Goal: Share content

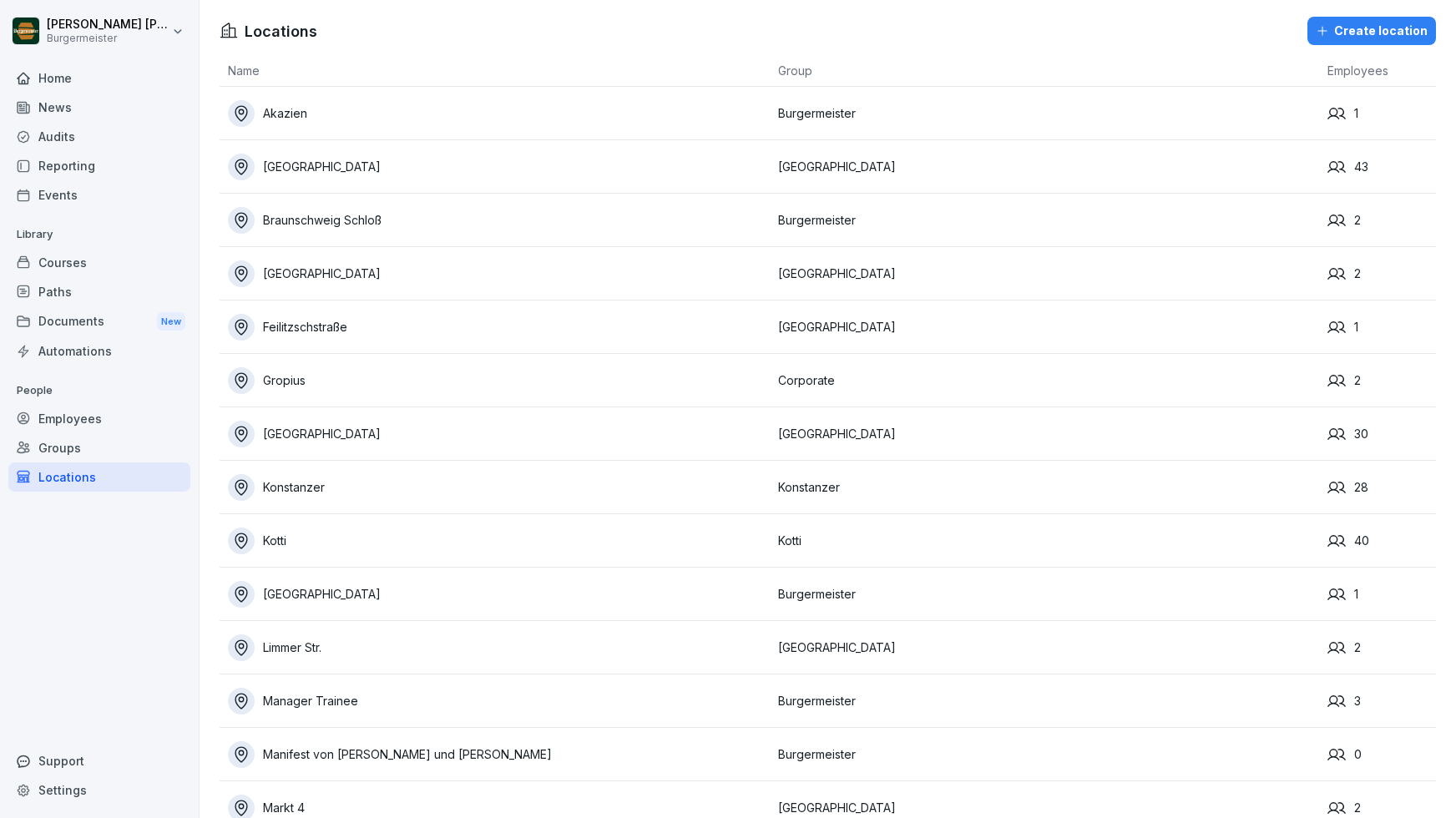
click at [64, 134] on div "Audits" at bounding box center [98, 136] width 182 height 30
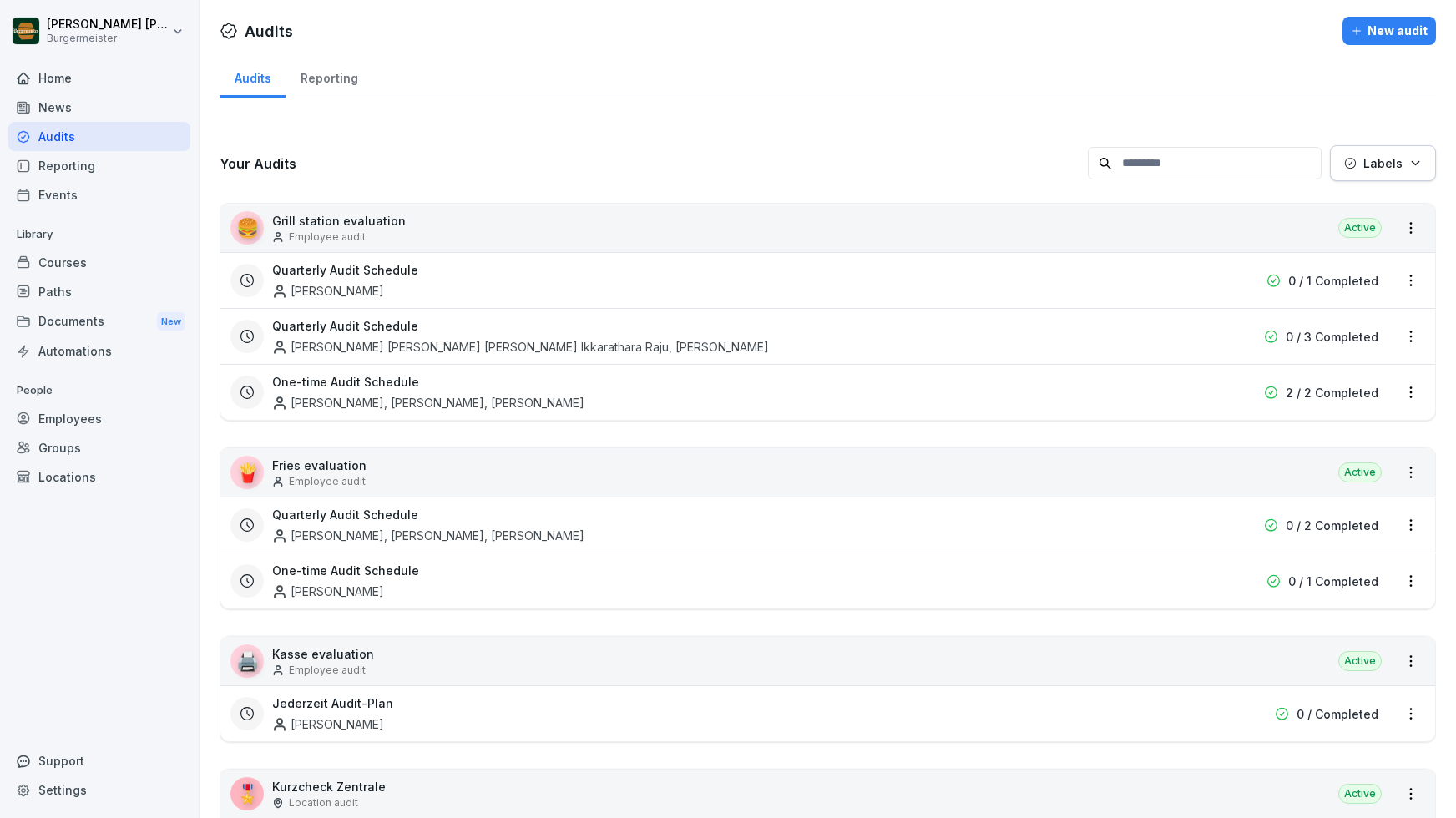
click at [330, 81] on div "Reporting" at bounding box center [329, 77] width 87 height 43
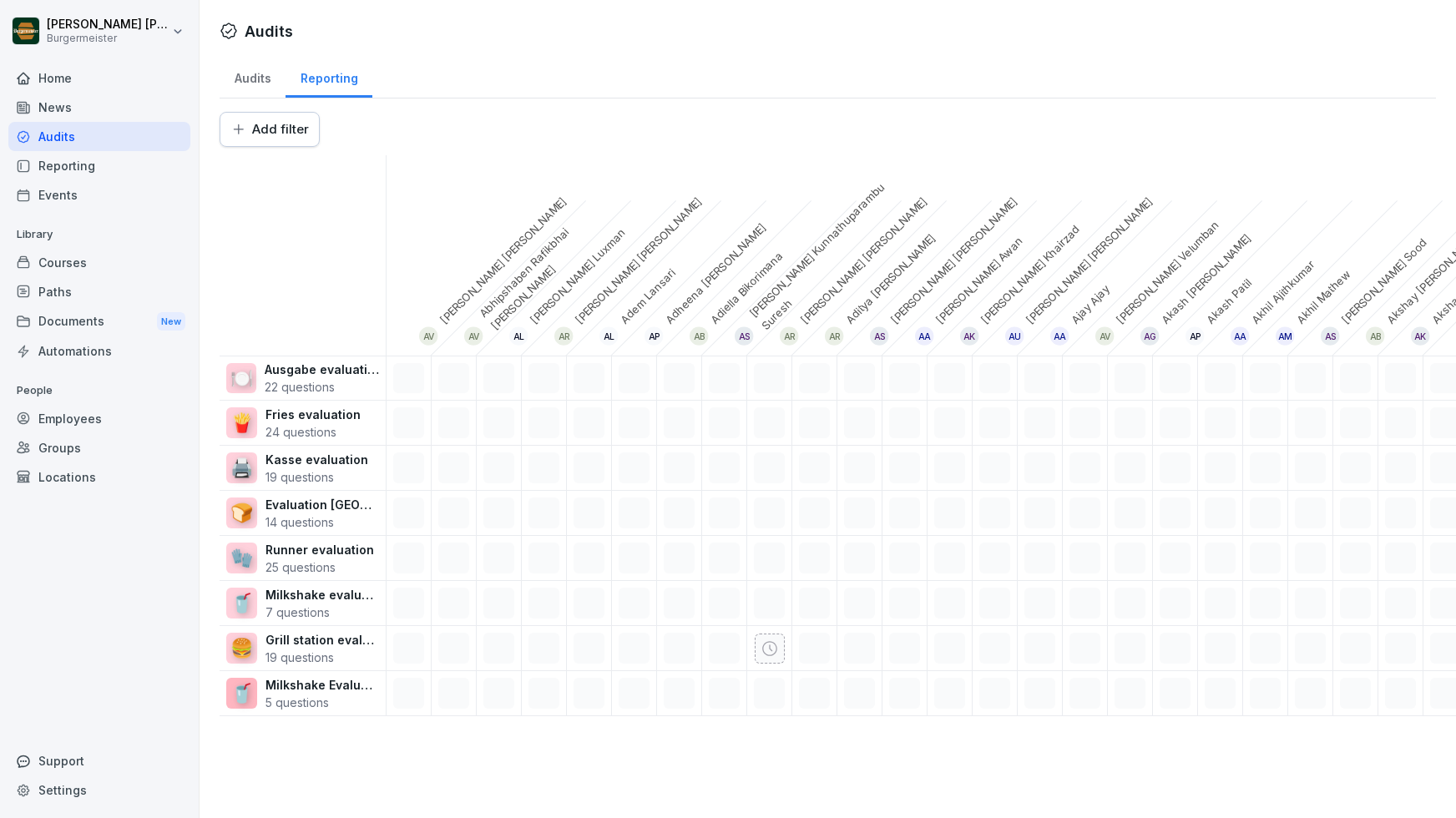
click at [258, 87] on div "Audits" at bounding box center [253, 77] width 66 height 43
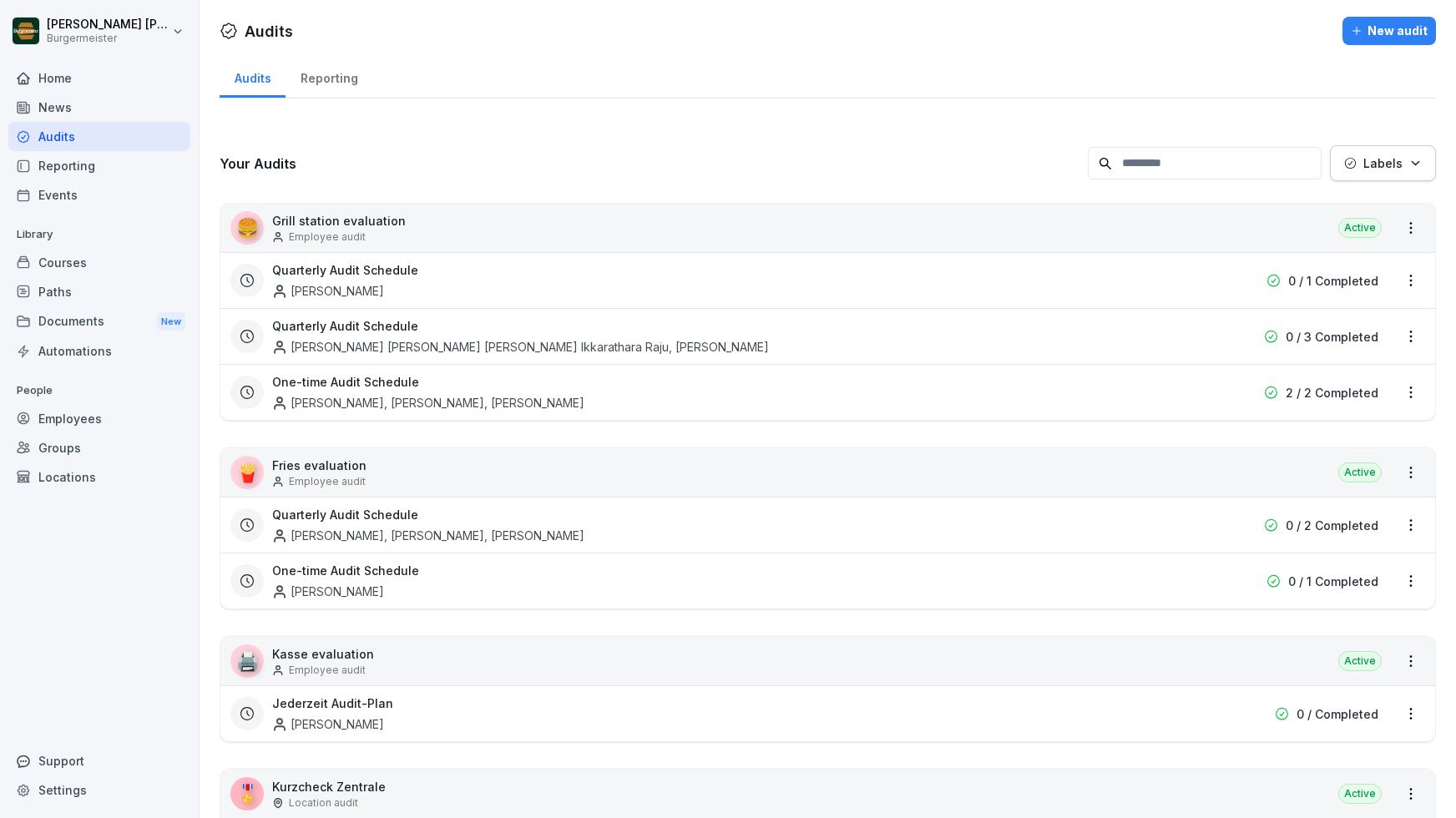
click at [59, 263] on div "Courses" at bounding box center [98, 262] width 182 height 30
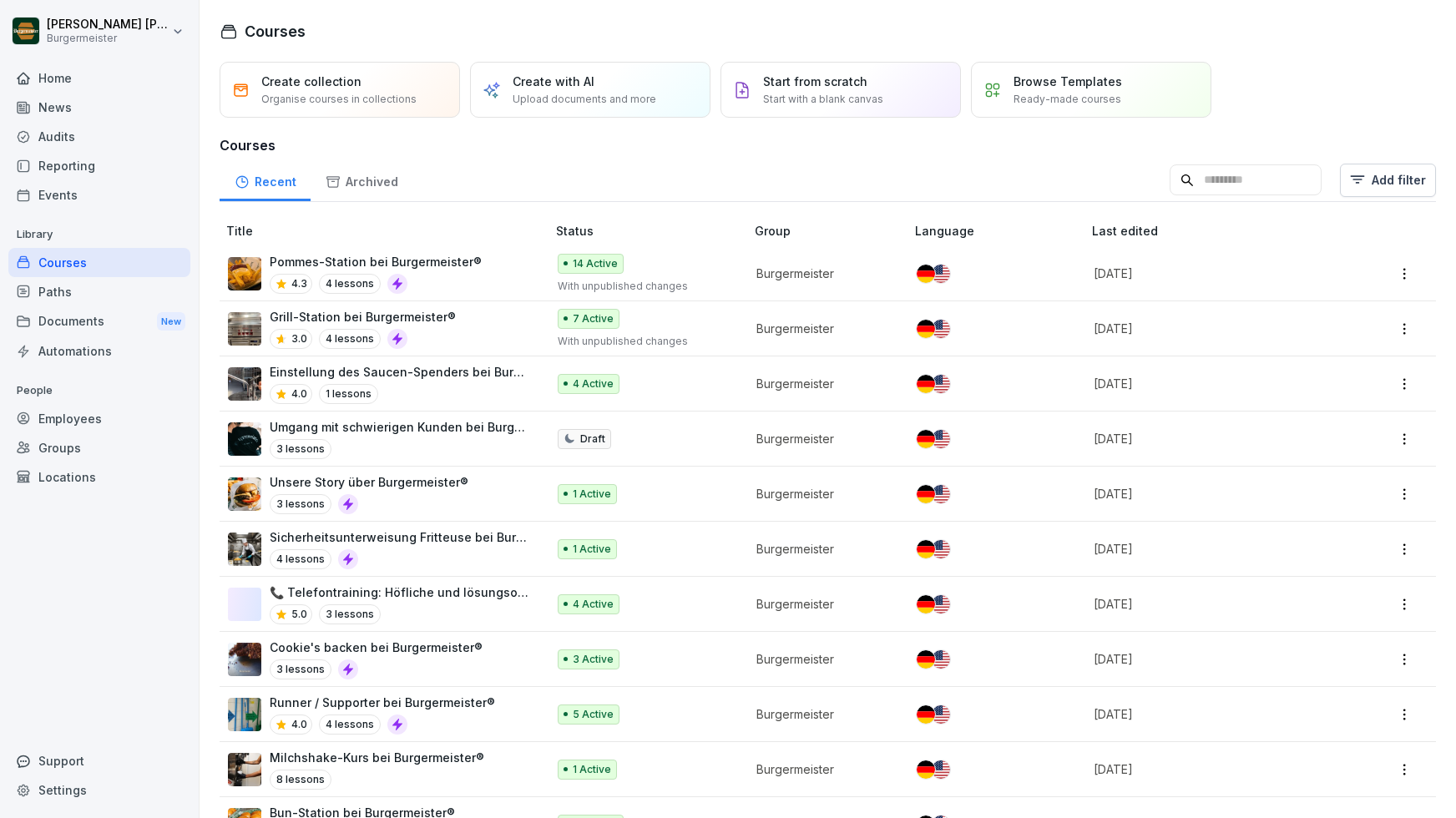
click at [58, 291] on div "Paths" at bounding box center [98, 292] width 182 height 30
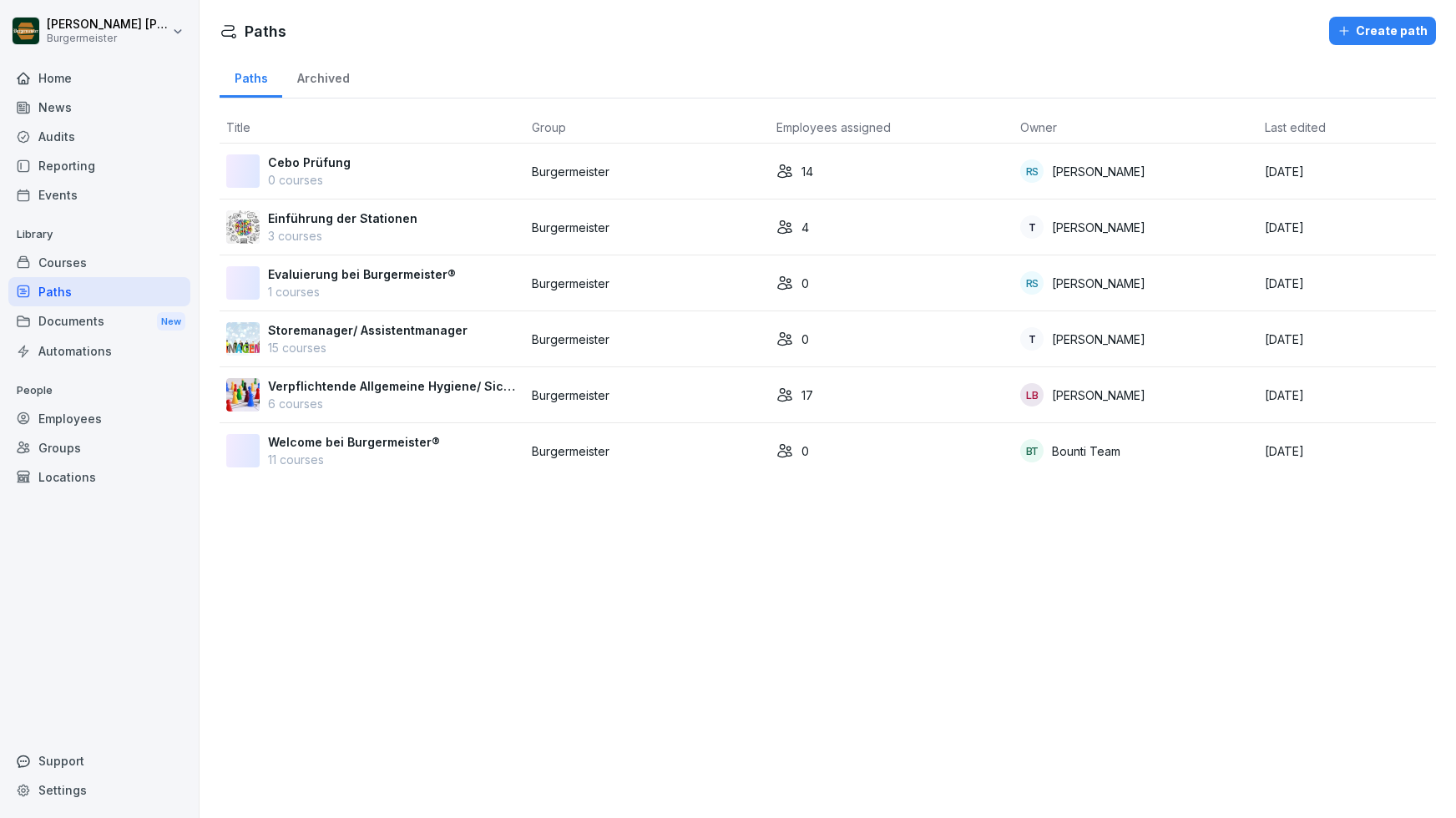
click at [61, 160] on div "Reporting" at bounding box center [98, 166] width 182 height 30
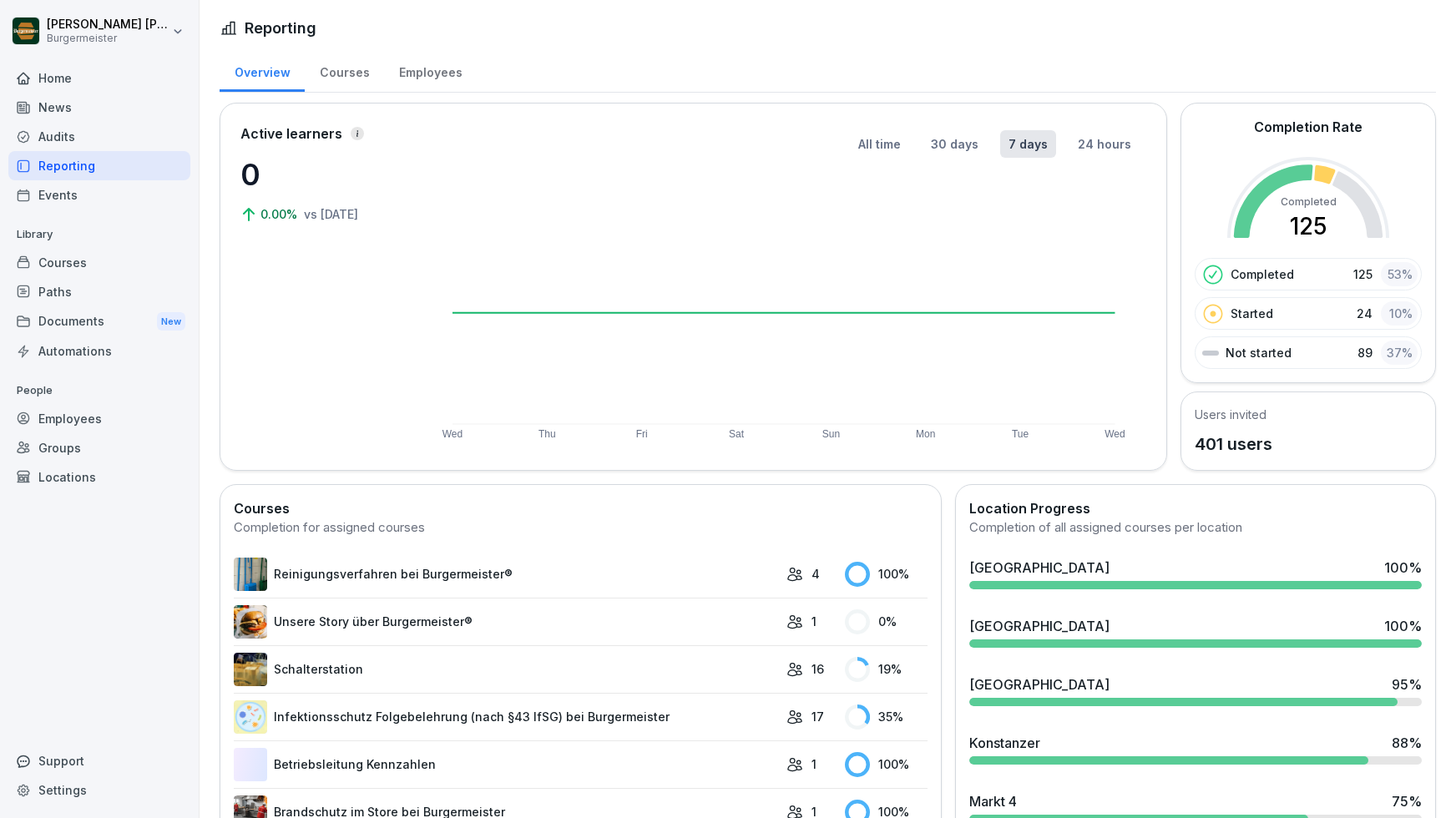
click at [323, 76] on div "Courses" at bounding box center [344, 71] width 80 height 43
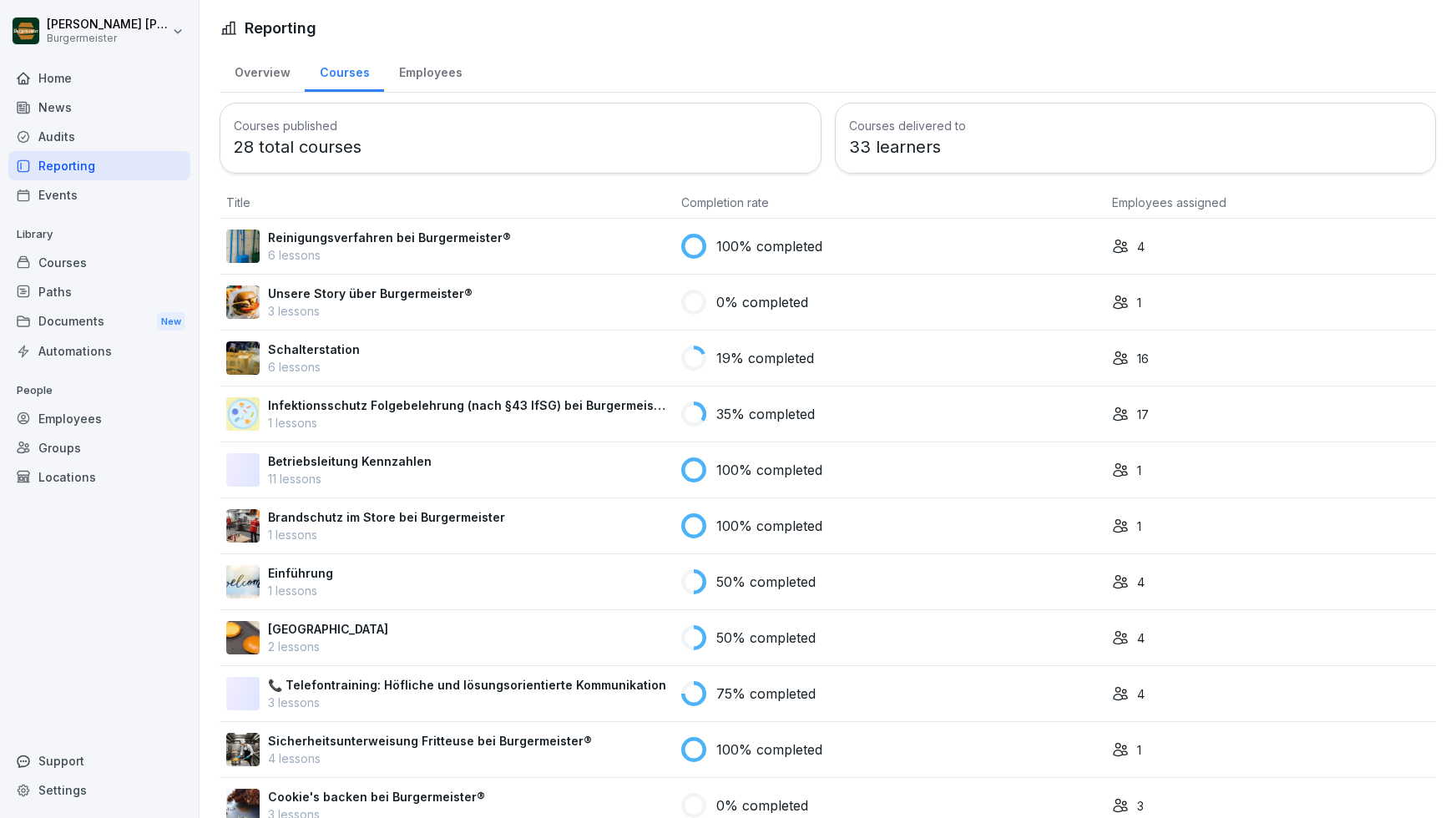
click at [269, 71] on div "Overview" at bounding box center [261, 71] width 85 height 43
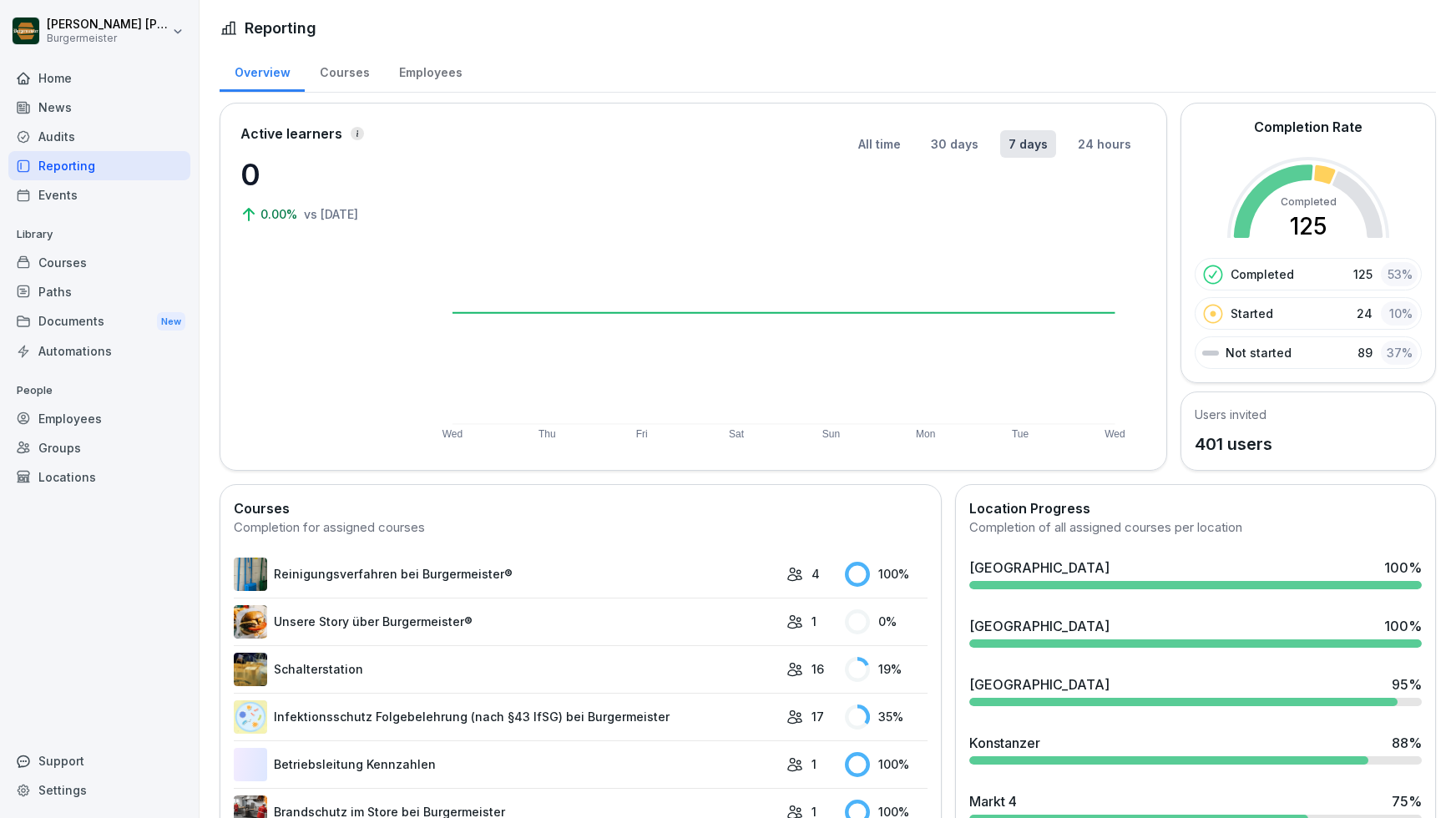
click at [456, 75] on div "Employees" at bounding box center [431, 71] width 93 height 43
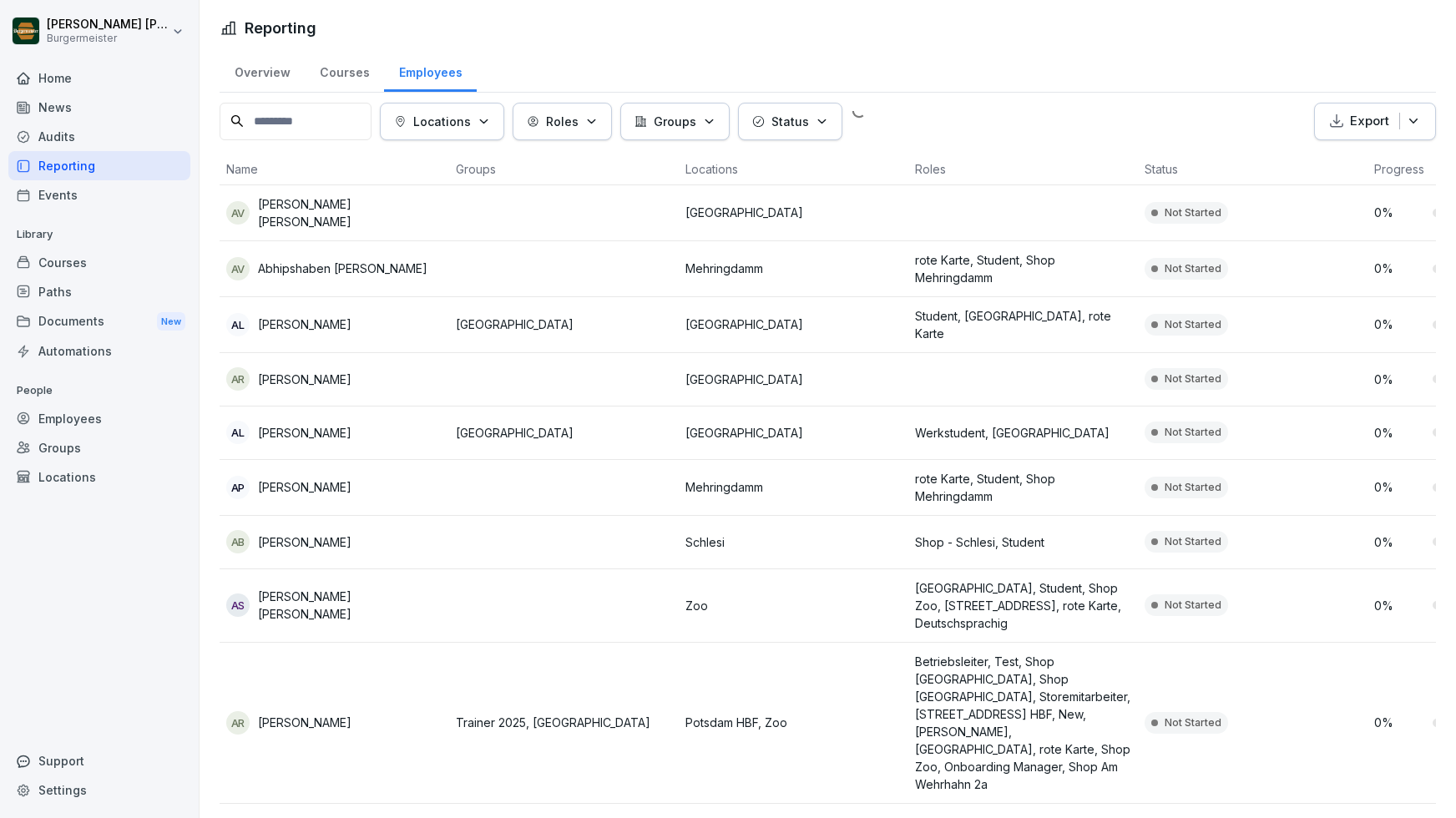
click at [278, 76] on div "Overview" at bounding box center [261, 71] width 85 height 43
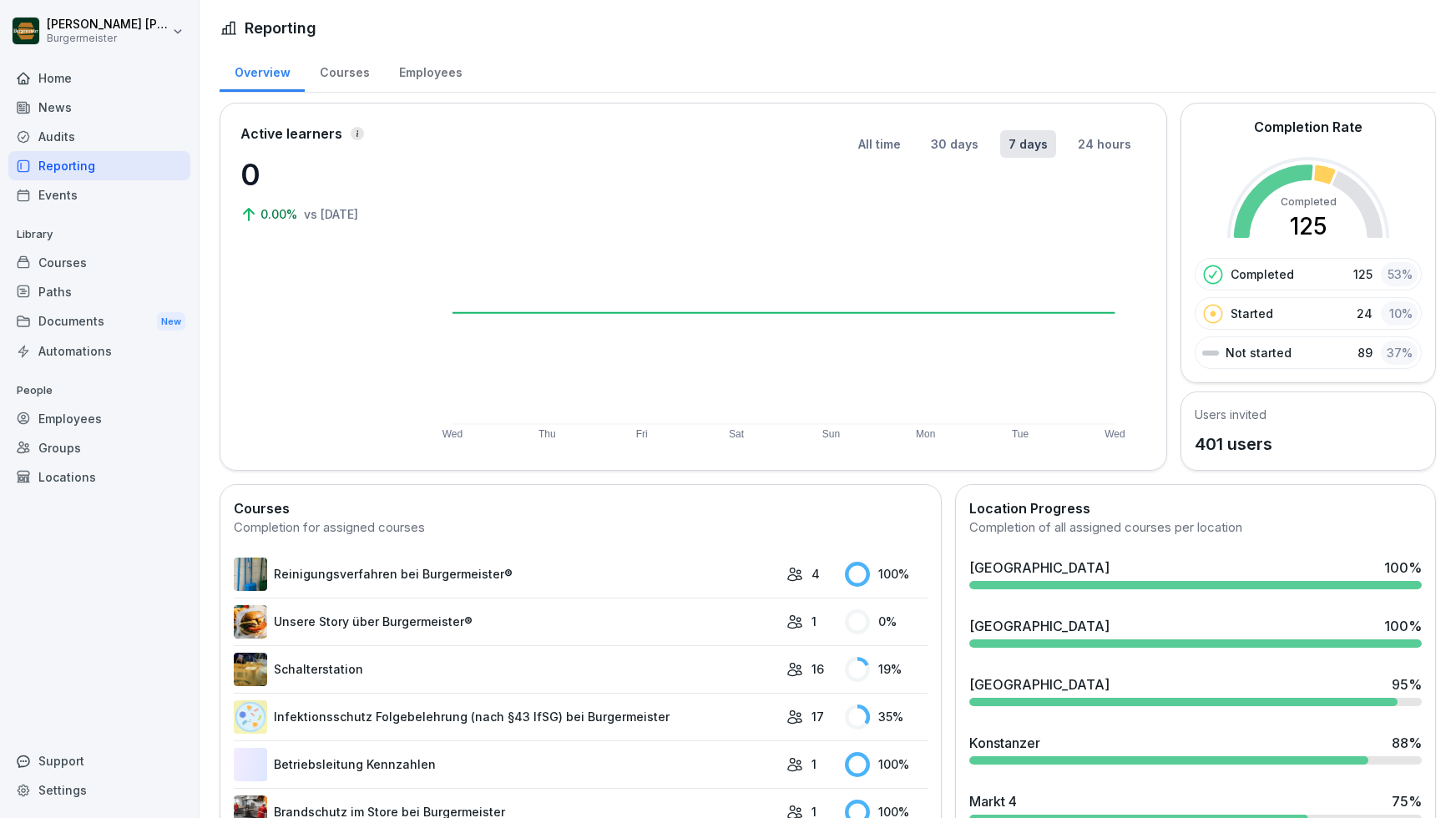
click at [55, 267] on div "Courses" at bounding box center [98, 262] width 182 height 30
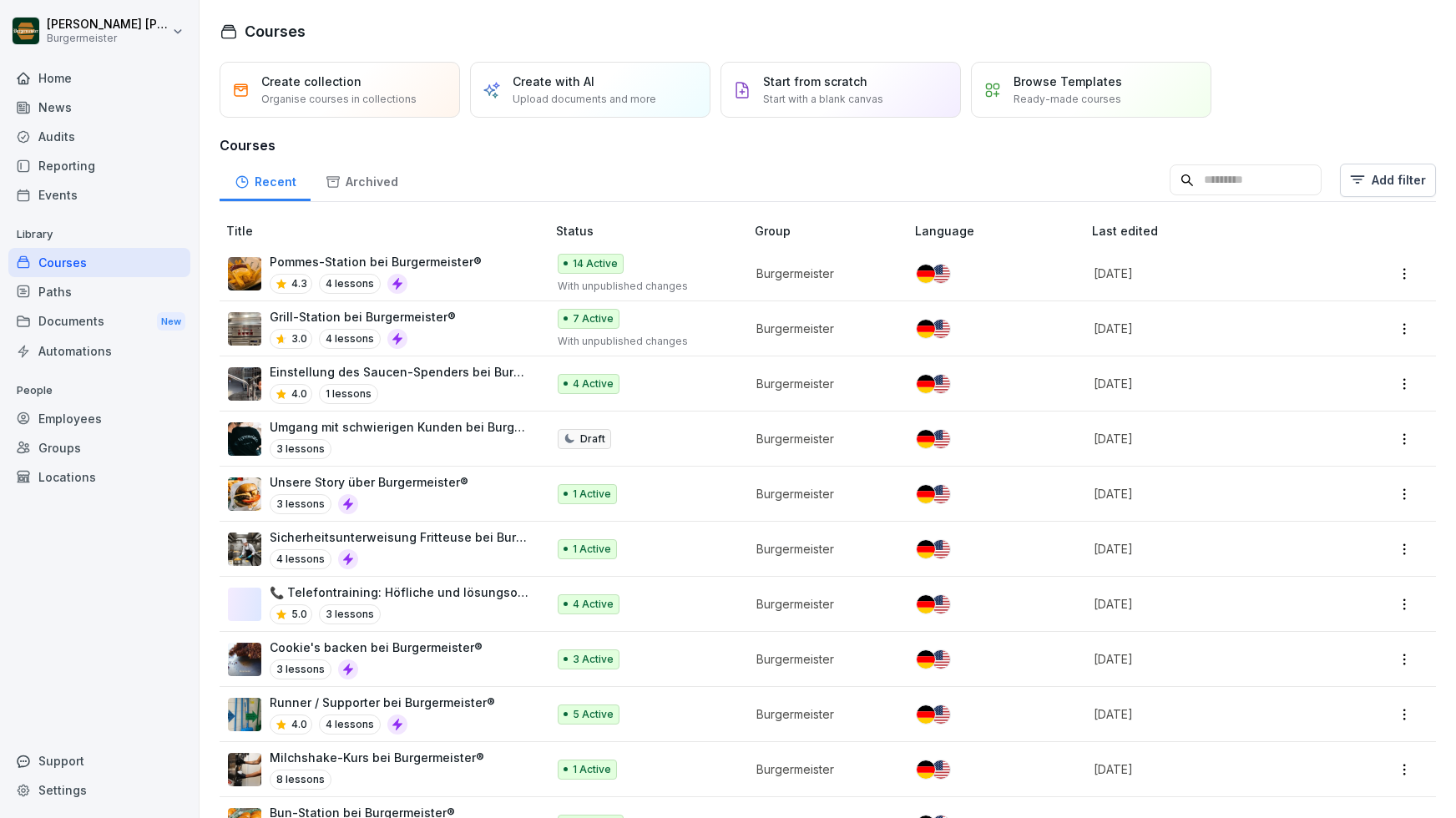
click at [57, 317] on div "Documents New" at bounding box center [98, 321] width 182 height 31
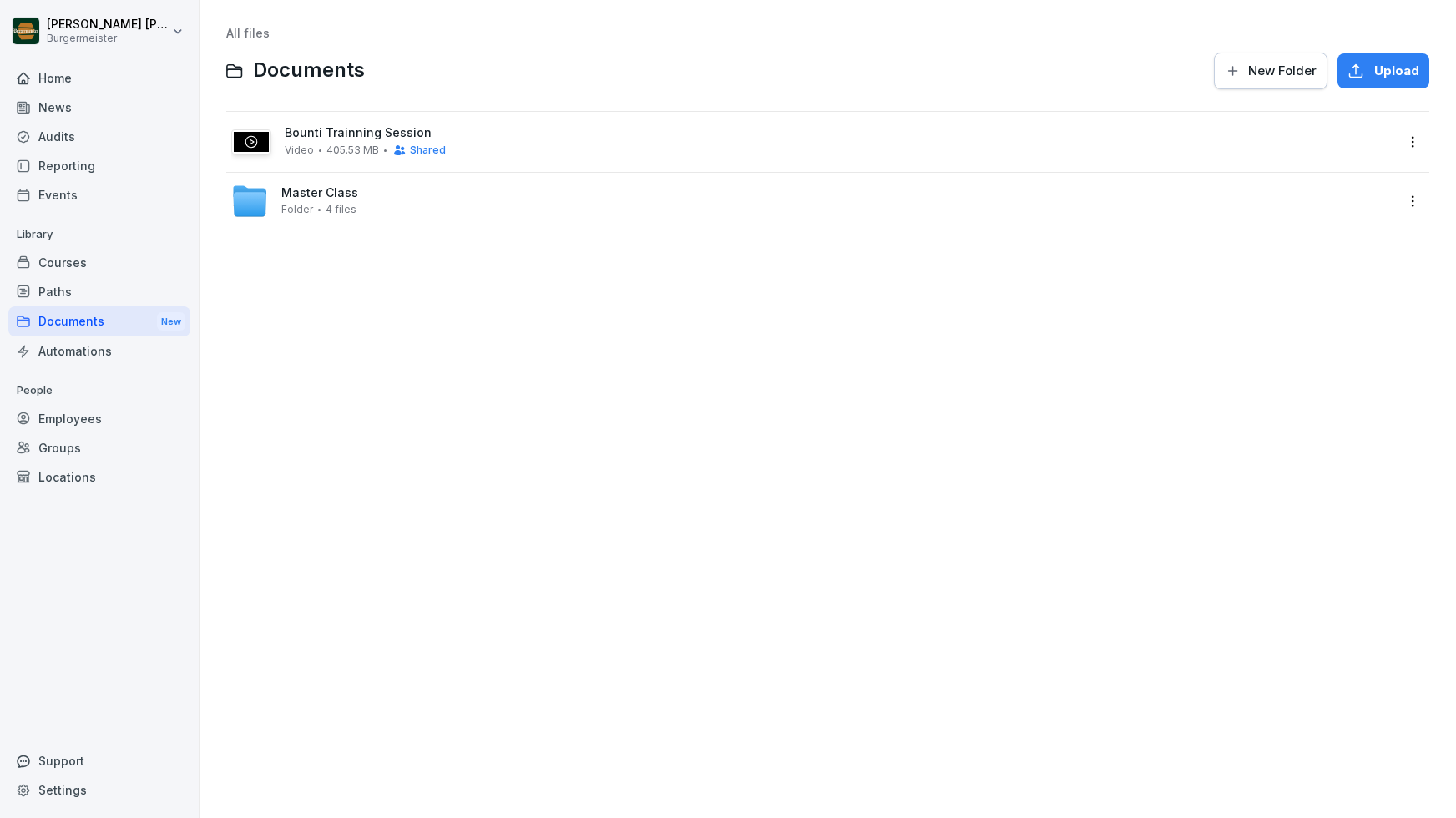
click at [56, 285] on div "Paths" at bounding box center [98, 292] width 182 height 30
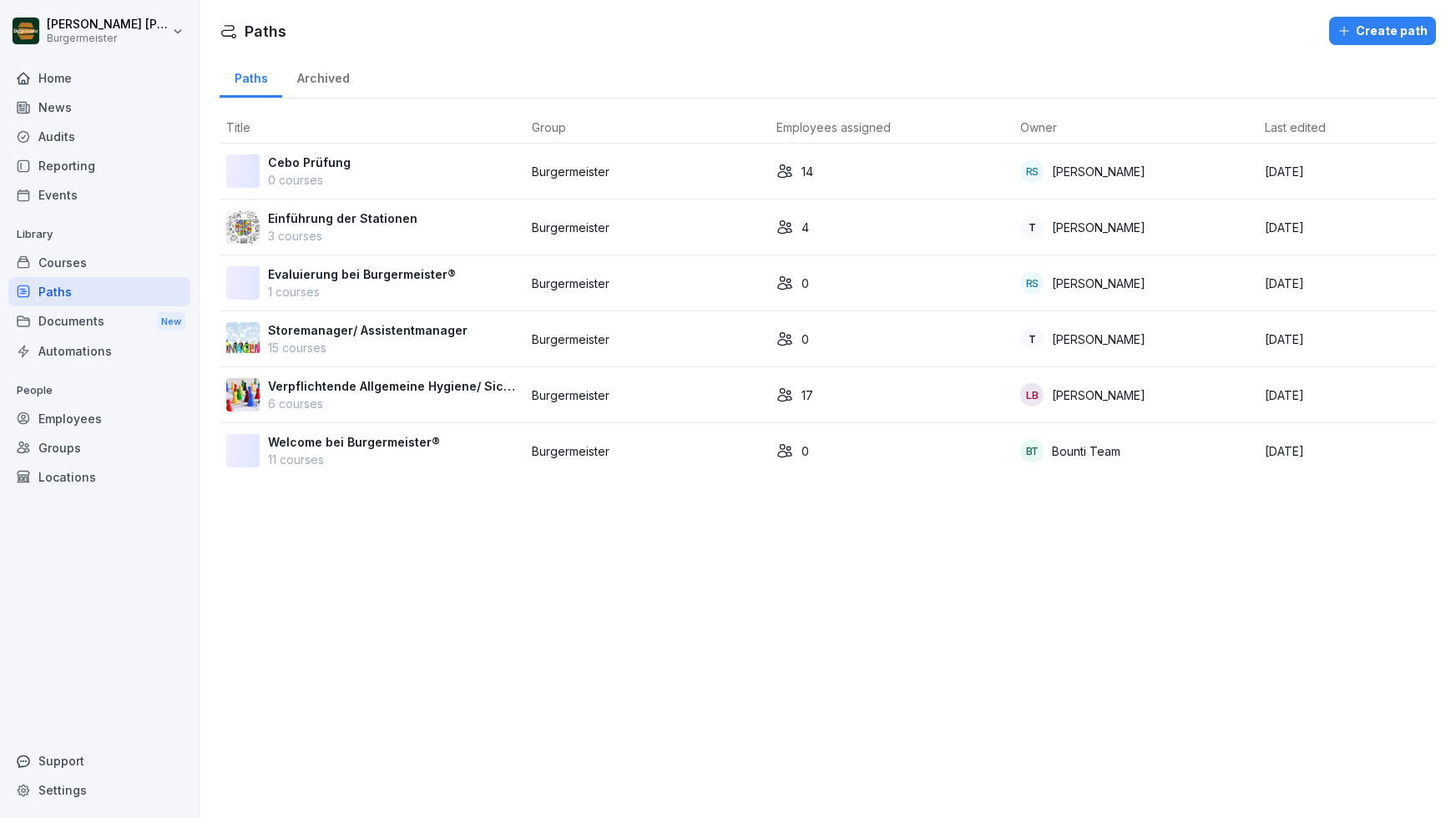
click at [60, 258] on div "Courses" at bounding box center [98, 262] width 182 height 30
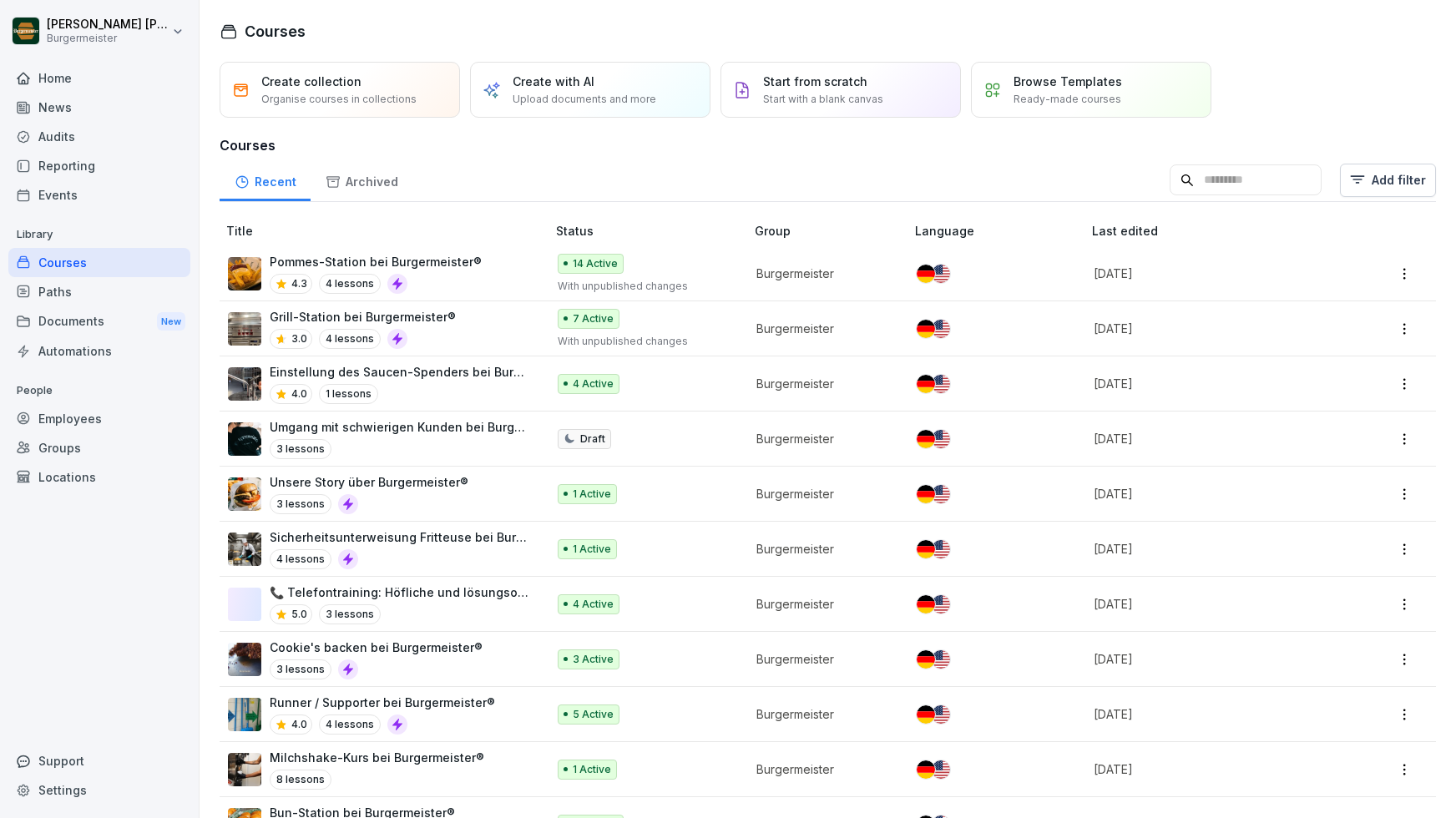
click at [51, 193] on div "Events" at bounding box center [98, 194] width 182 height 30
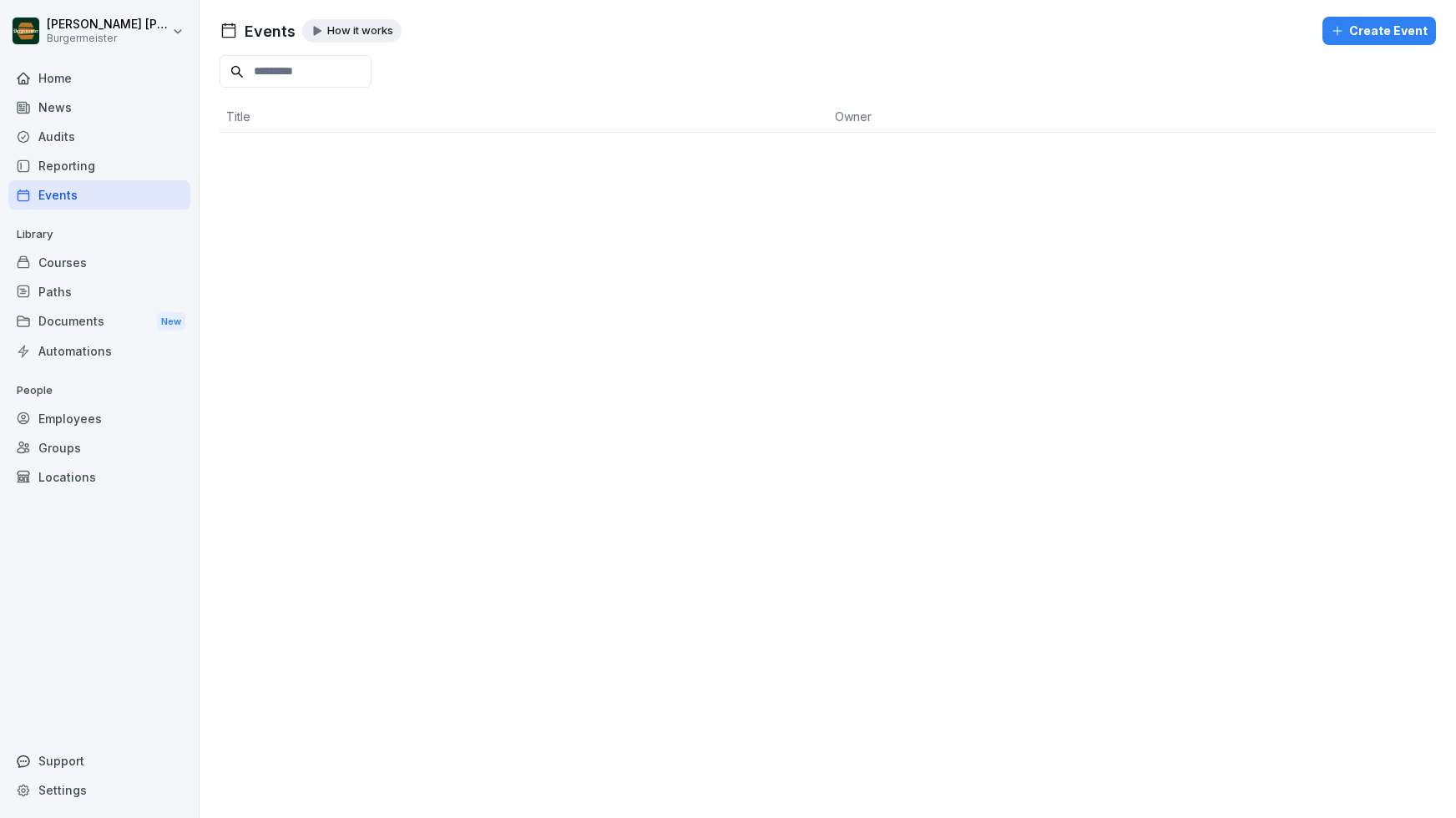
click at [70, 157] on div "Reporting" at bounding box center [98, 166] width 182 height 30
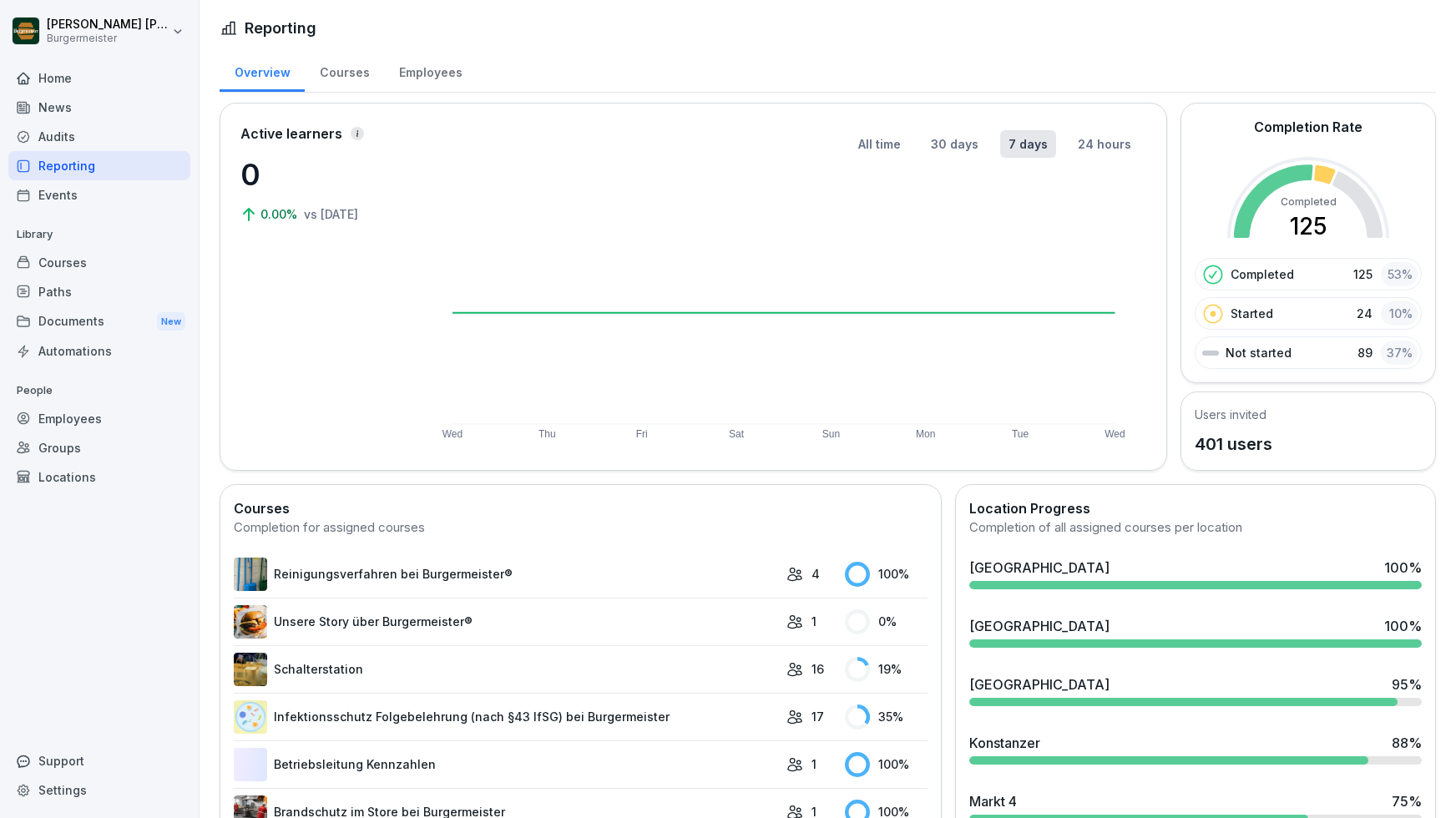
click at [73, 136] on div "Audits" at bounding box center [98, 136] width 182 height 30
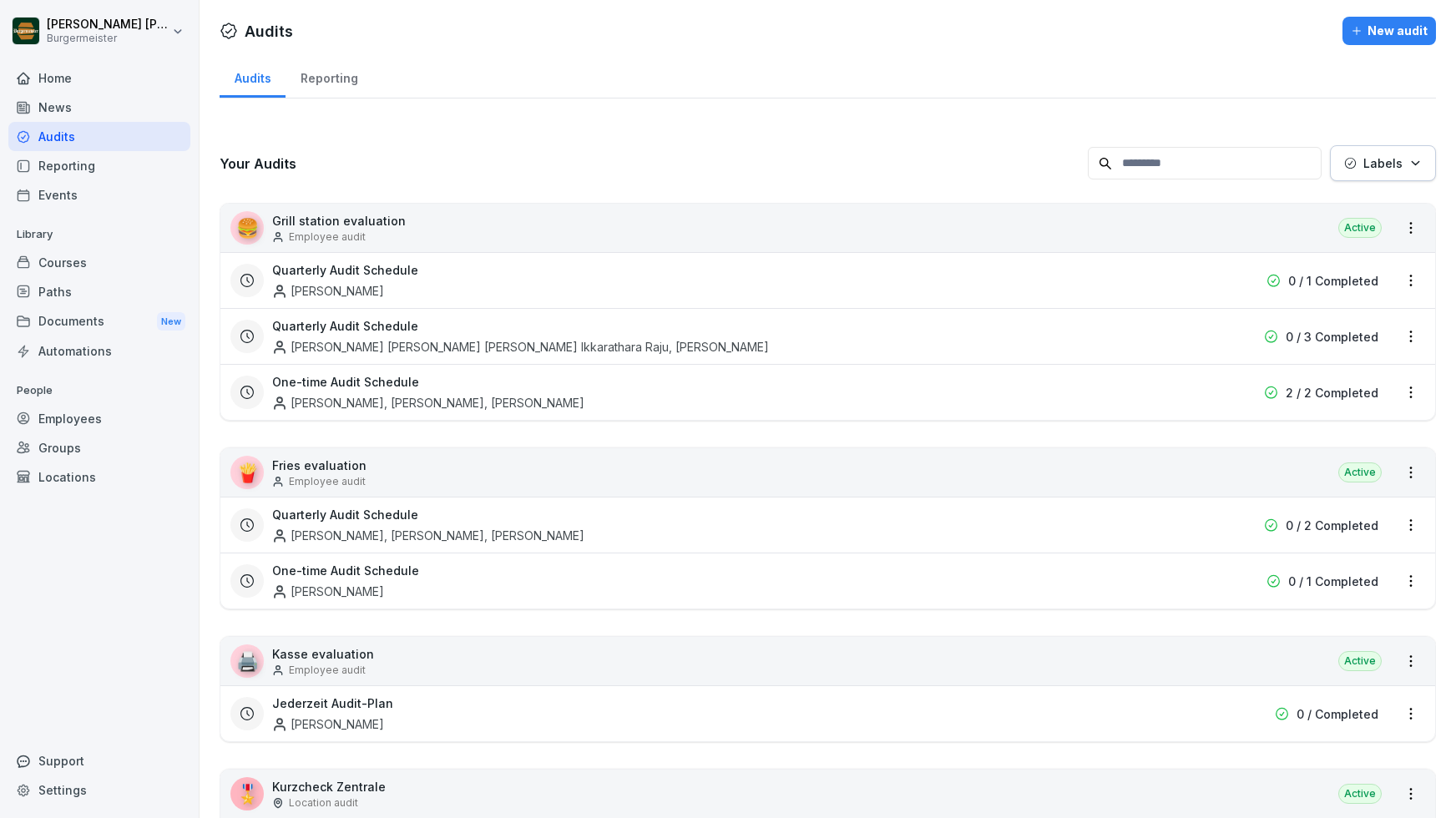
scroll to position [584, 0]
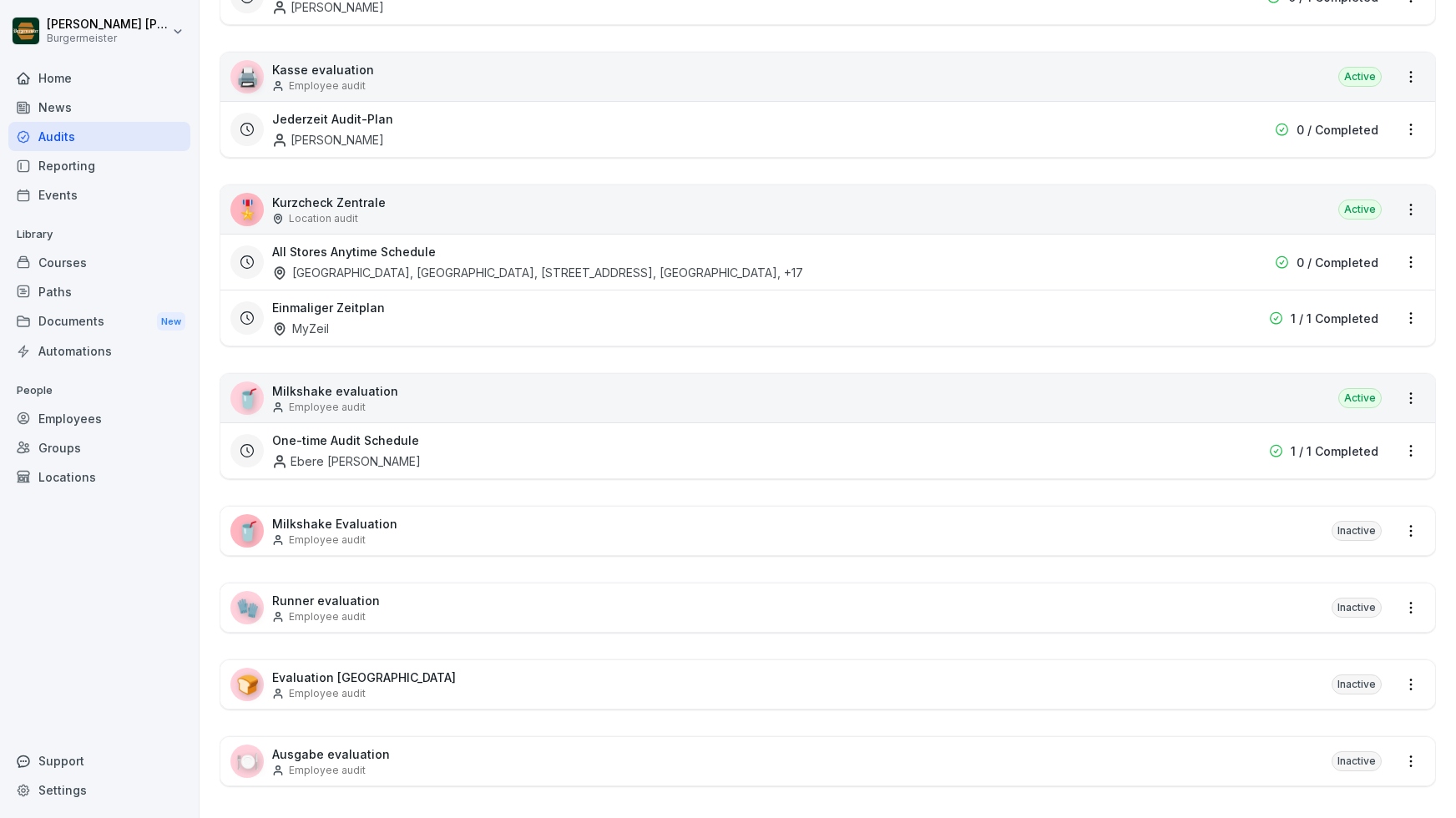
click at [350, 193] on p "Kurzcheck Zentrale" at bounding box center [329, 202] width 114 height 18
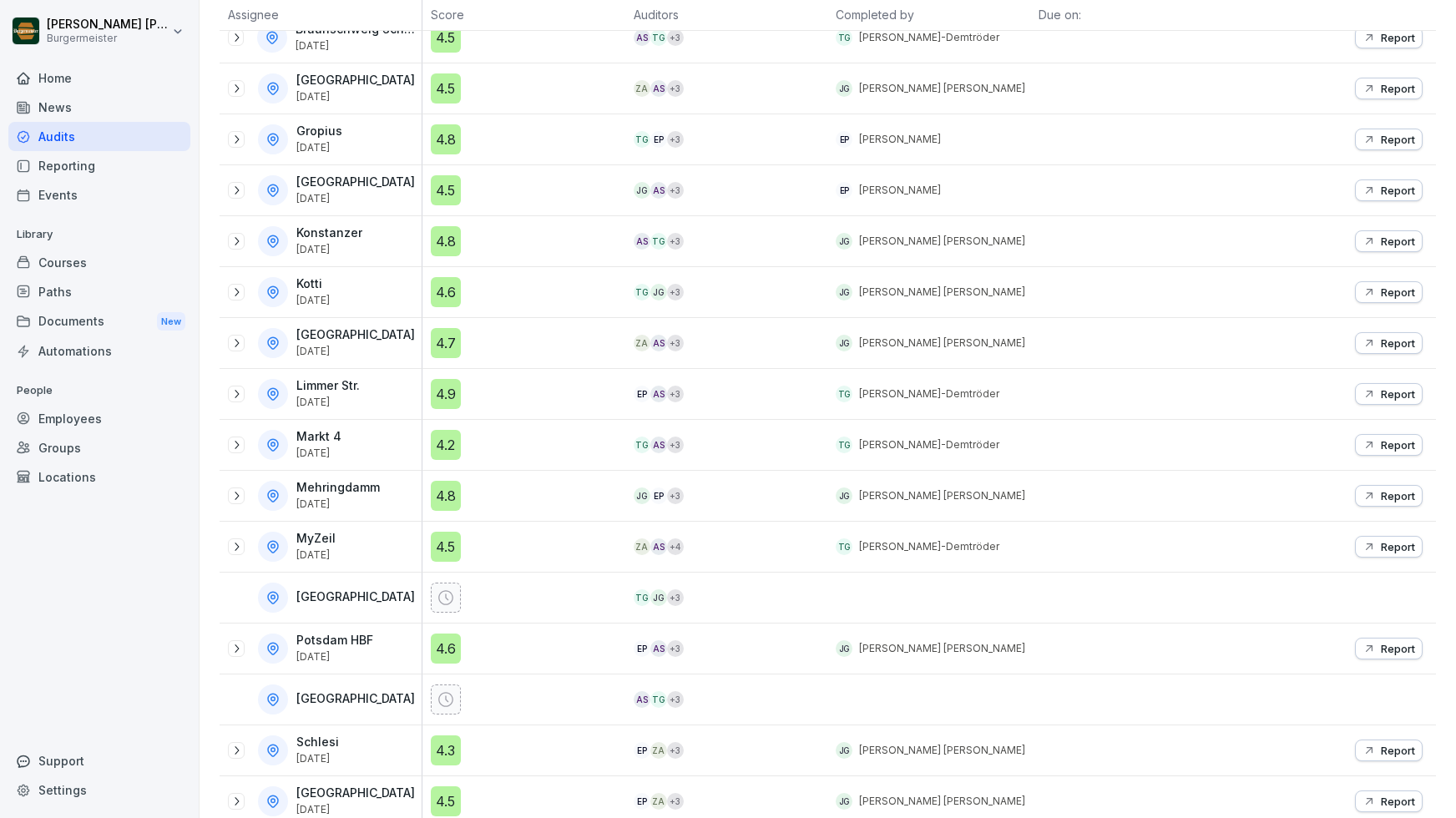
scroll to position [549, 0]
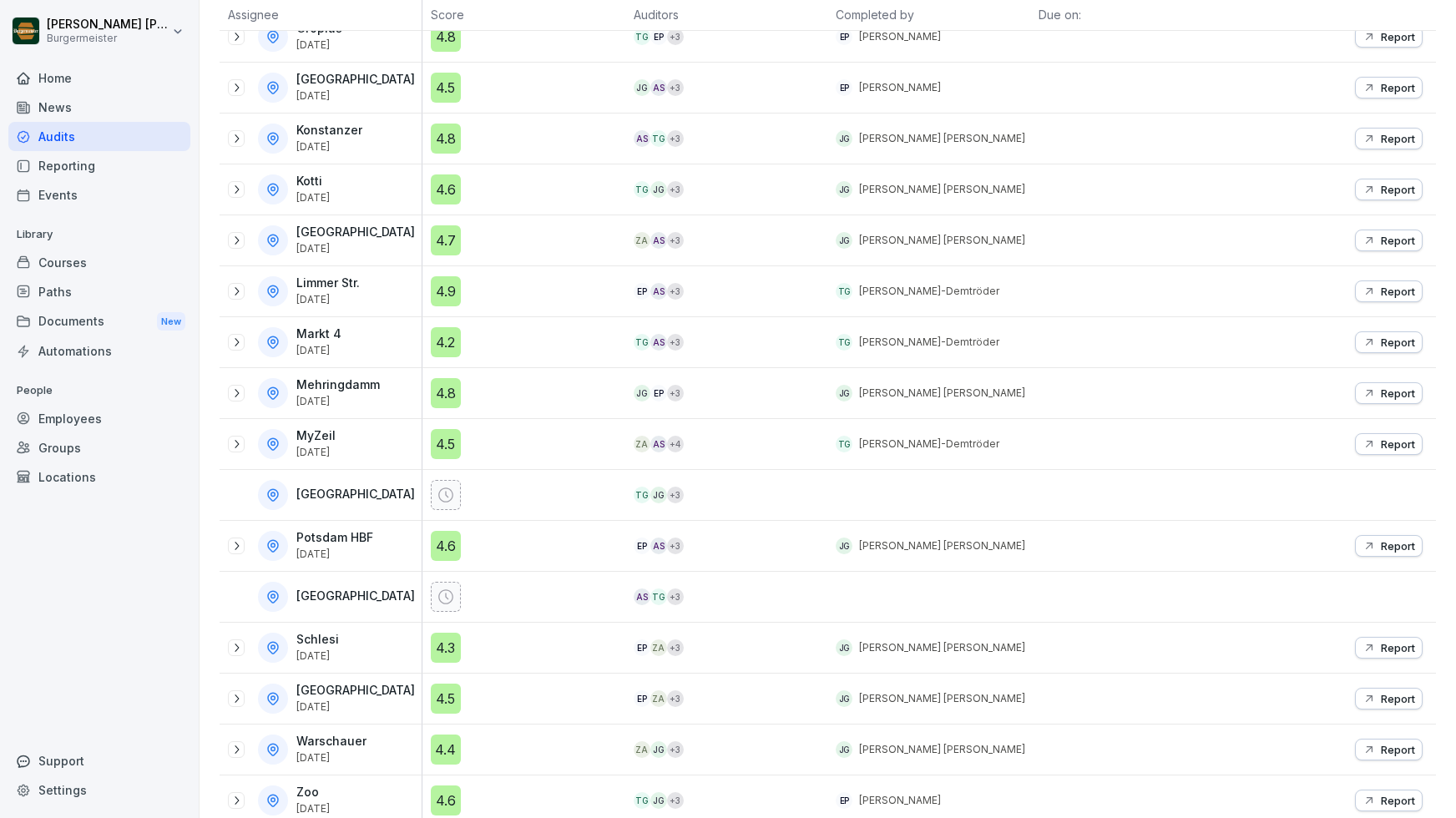
click at [55, 87] on div "Home" at bounding box center [98, 78] width 182 height 30
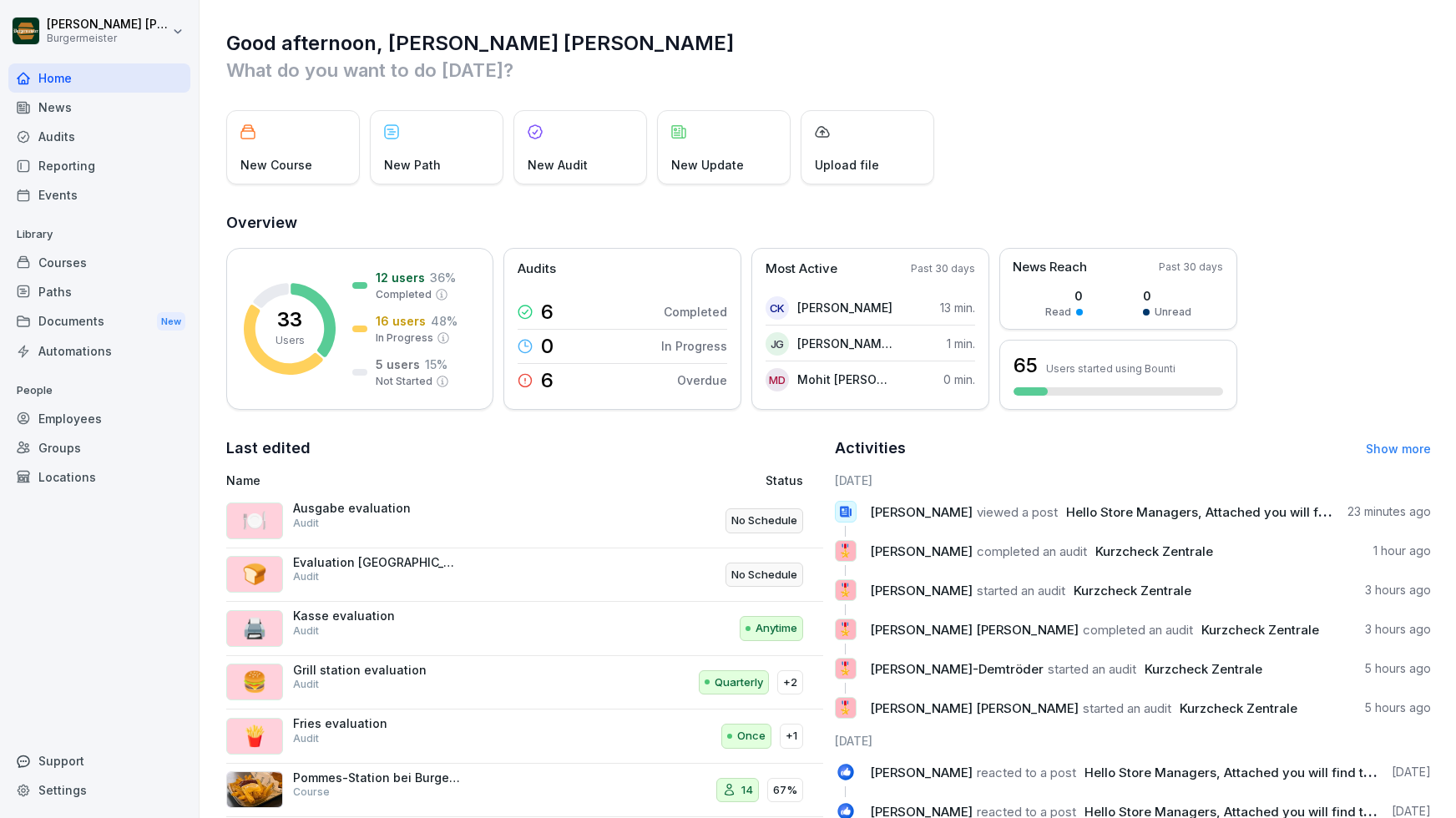
scroll to position [47, 0]
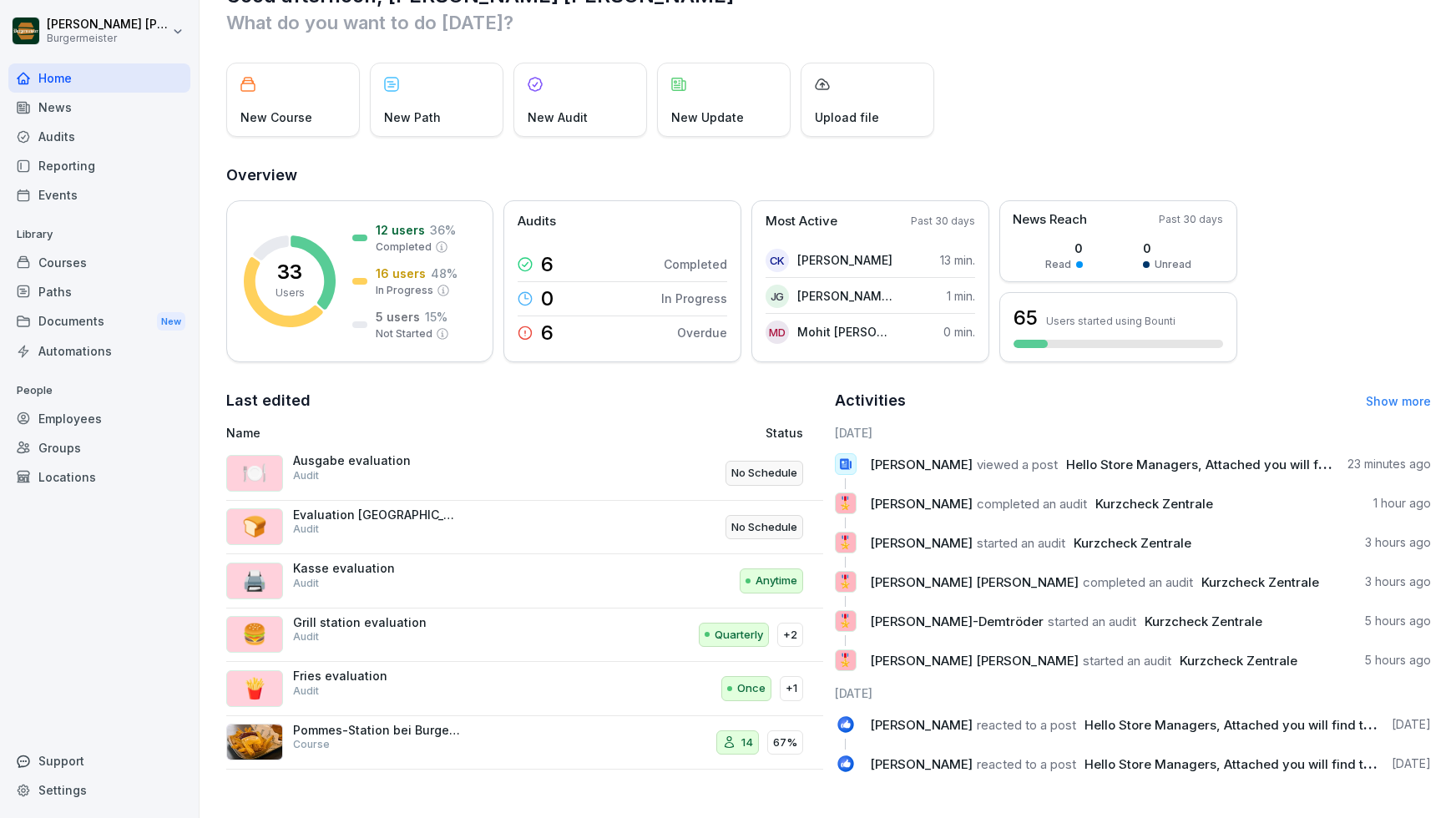
click at [55, 141] on div "Audits" at bounding box center [98, 136] width 182 height 30
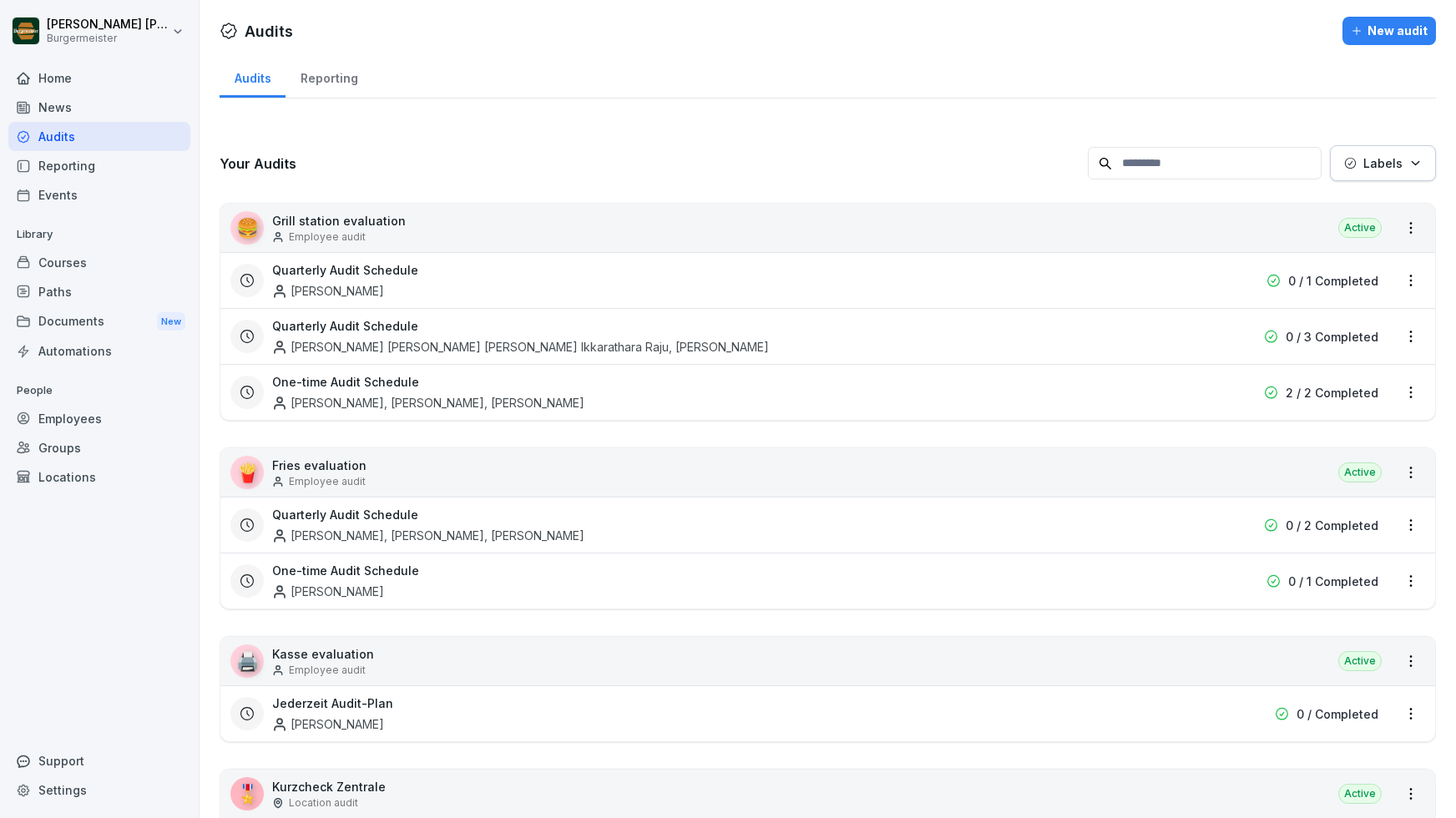
click at [68, 112] on div "News" at bounding box center [98, 107] width 182 height 30
click at [64, 142] on div "Audits" at bounding box center [98, 136] width 182 height 30
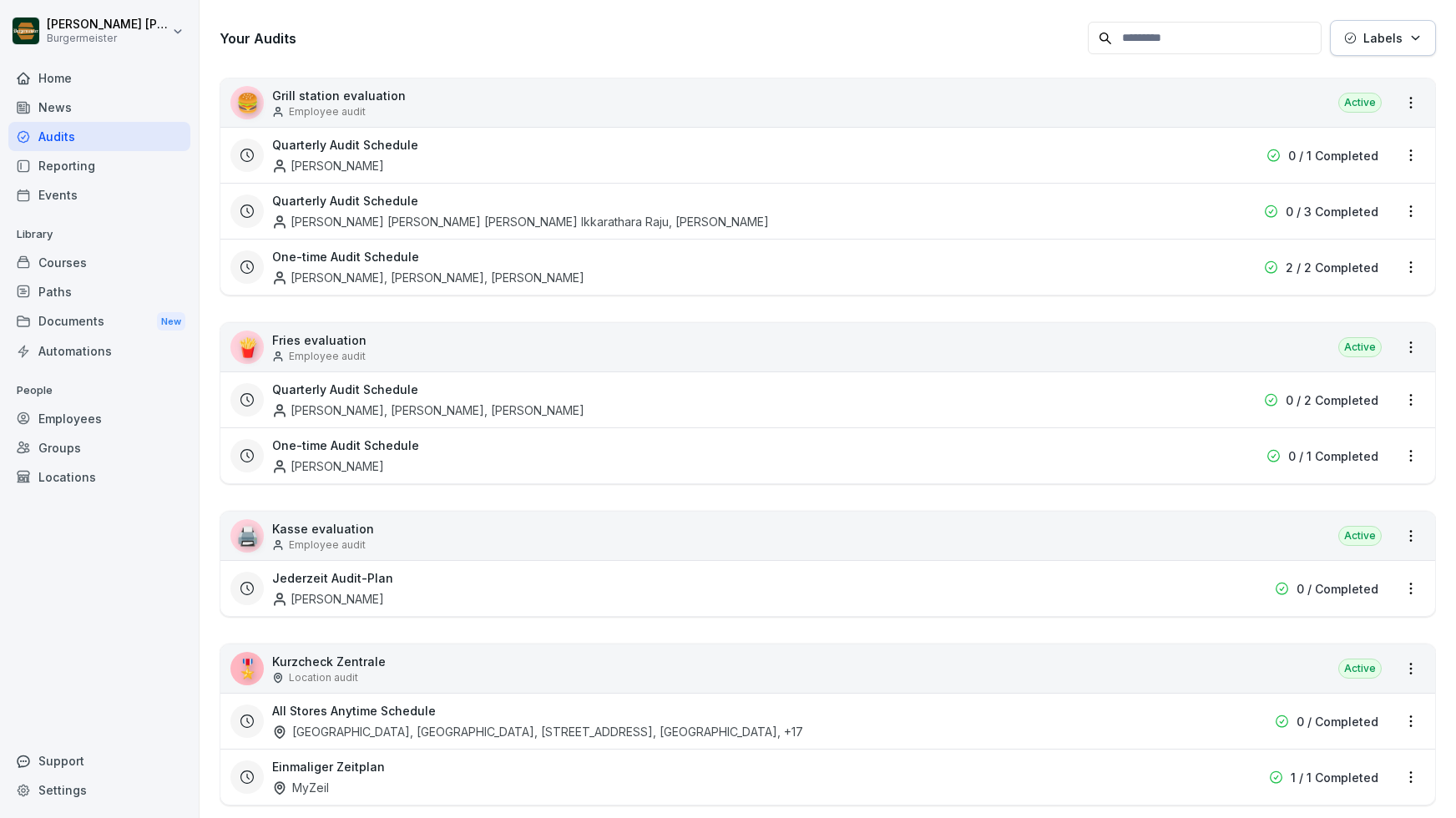
scroll to position [175, 0]
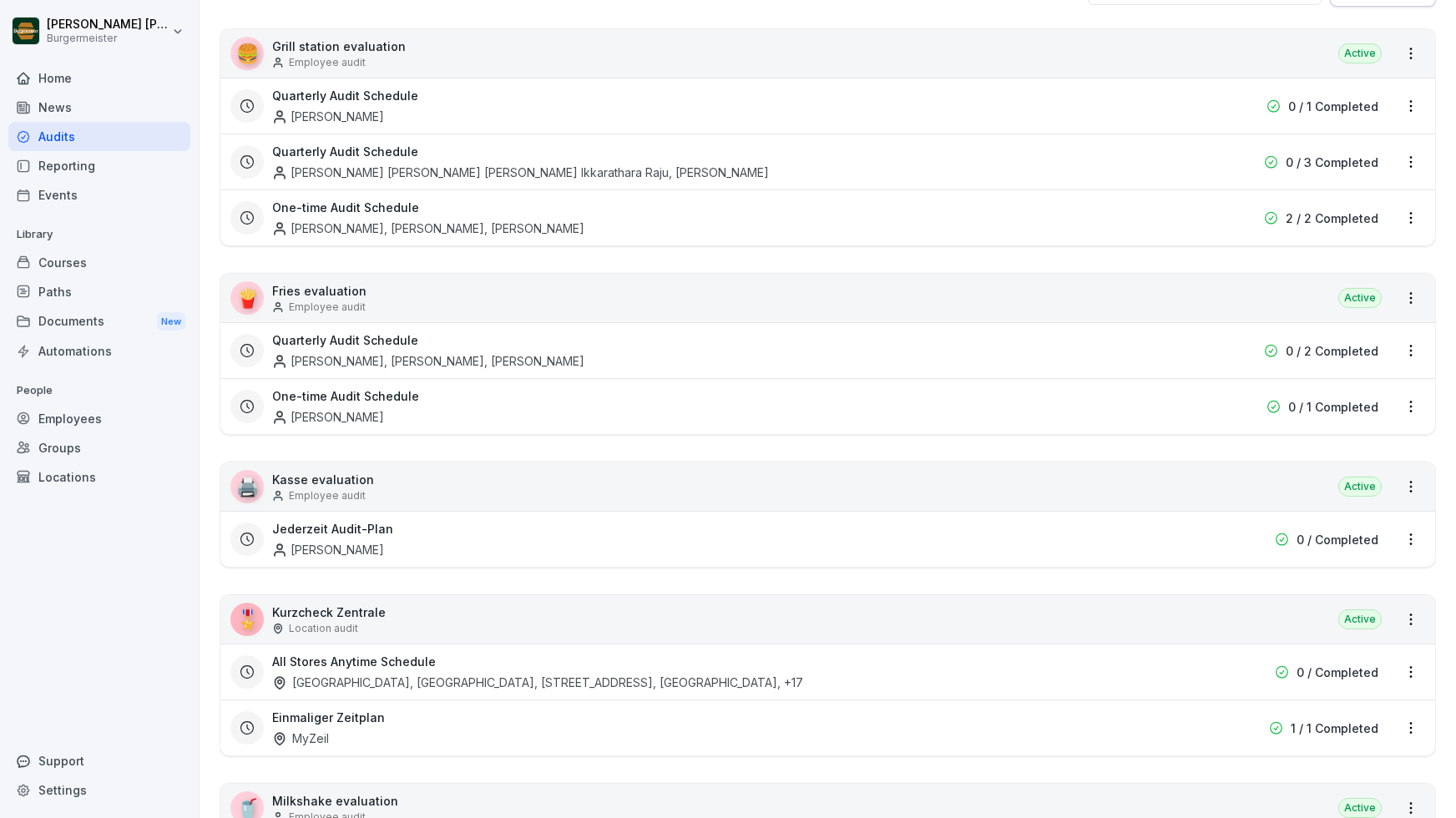
click at [373, 621] on div "Location audit" at bounding box center [329, 628] width 114 height 15
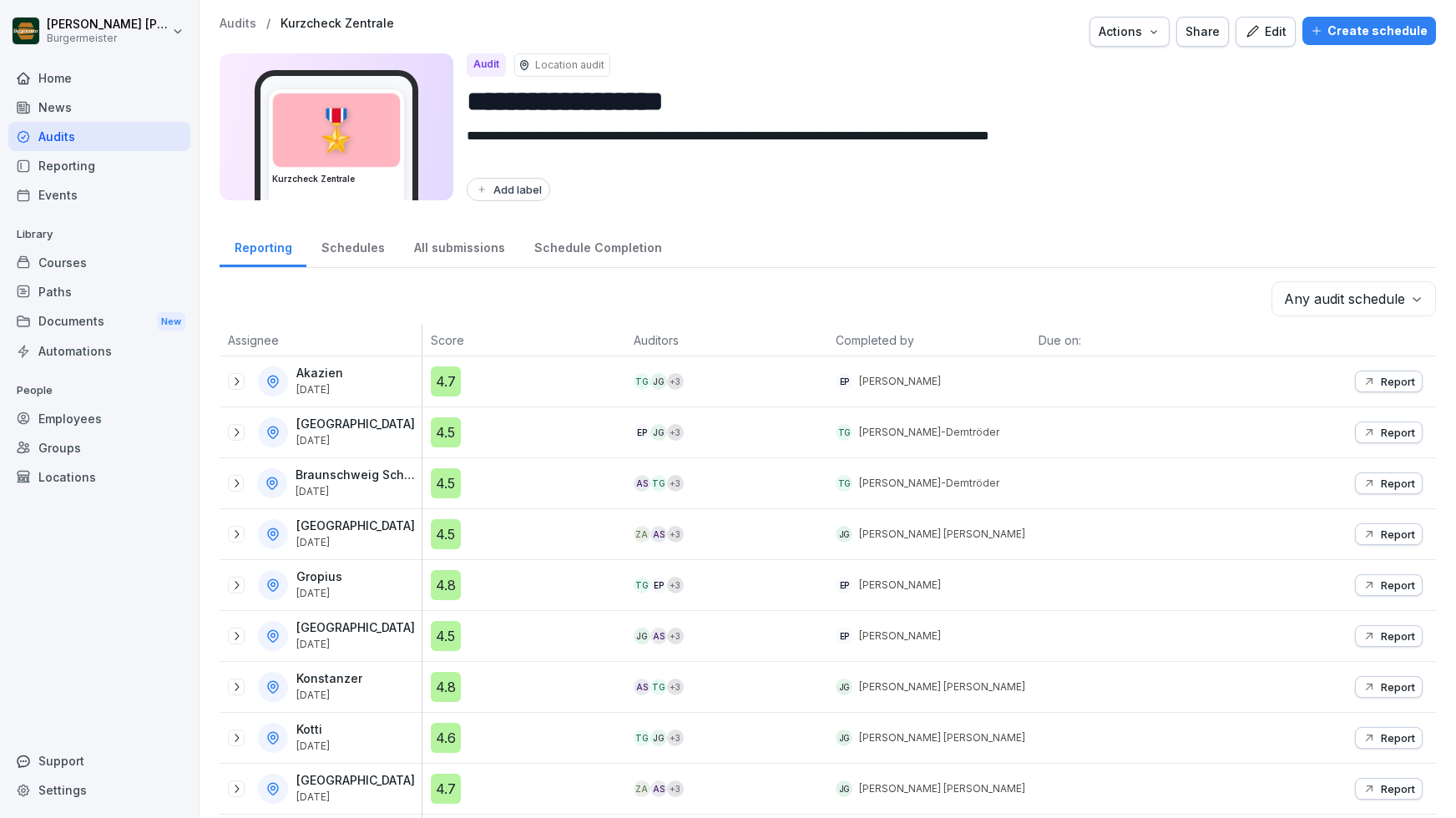
click at [47, 65] on div "Home" at bounding box center [98, 78] width 182 height 30
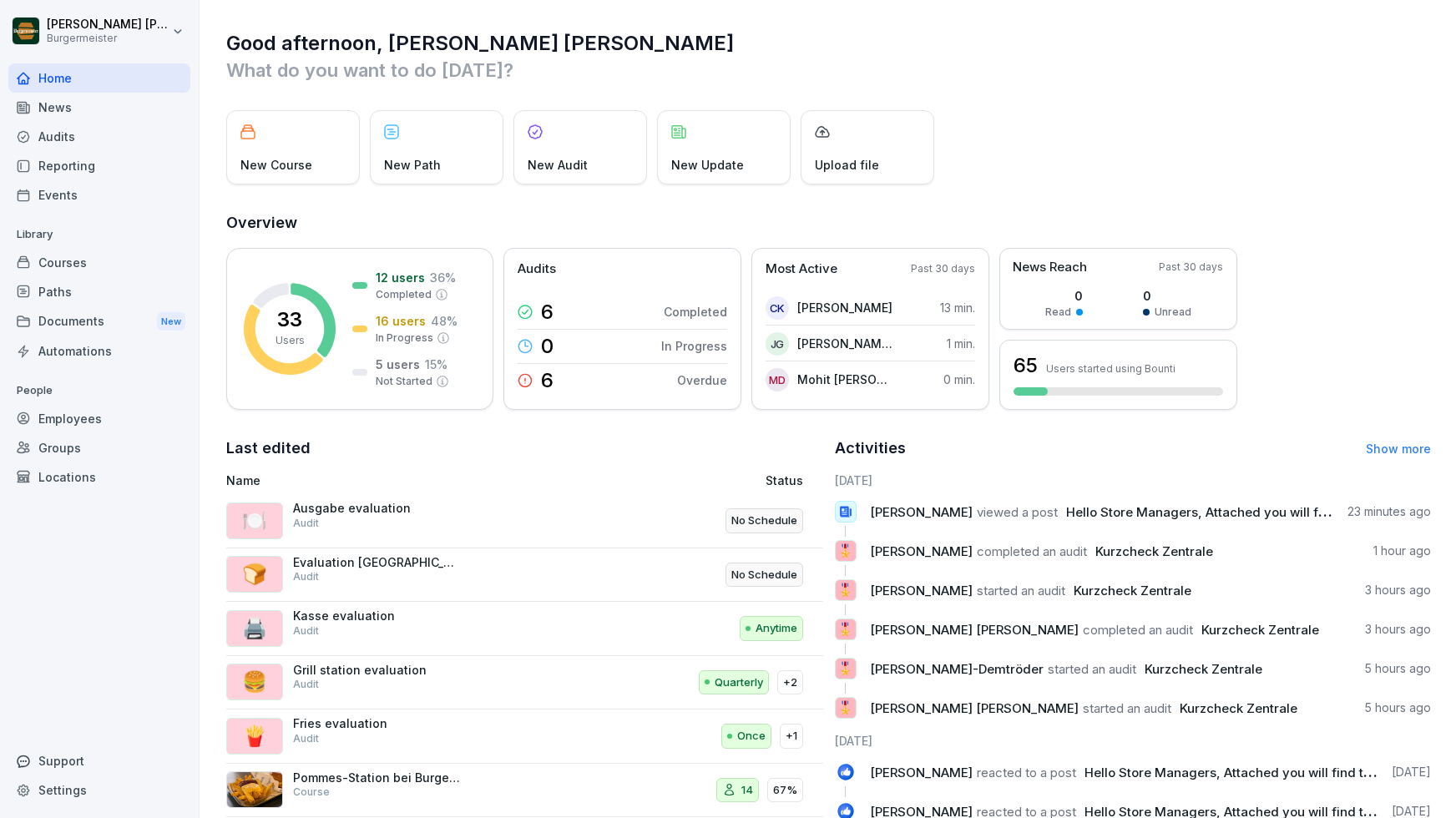
scroll to position [47, 0]
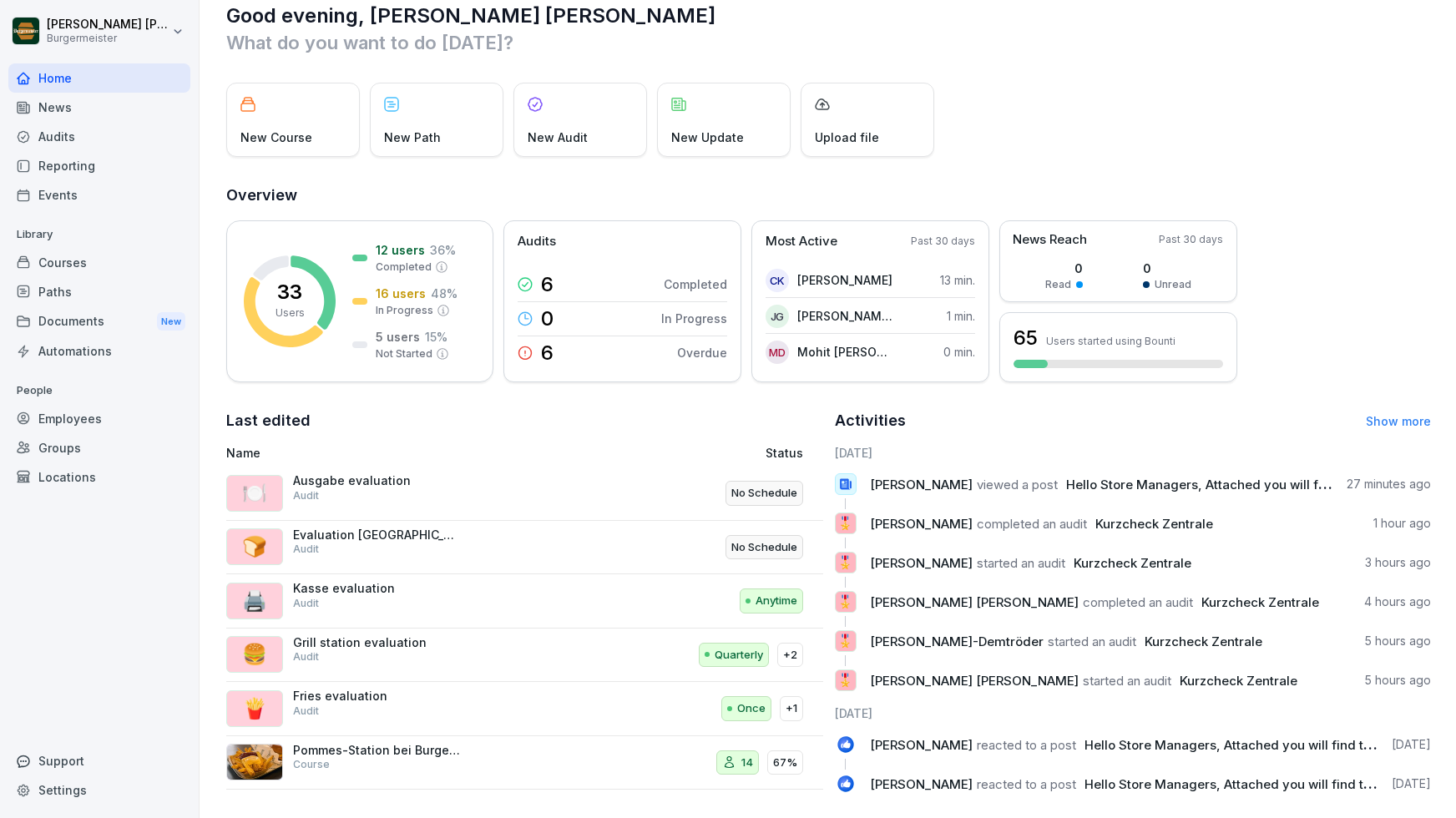
scroll to position [47, 0]
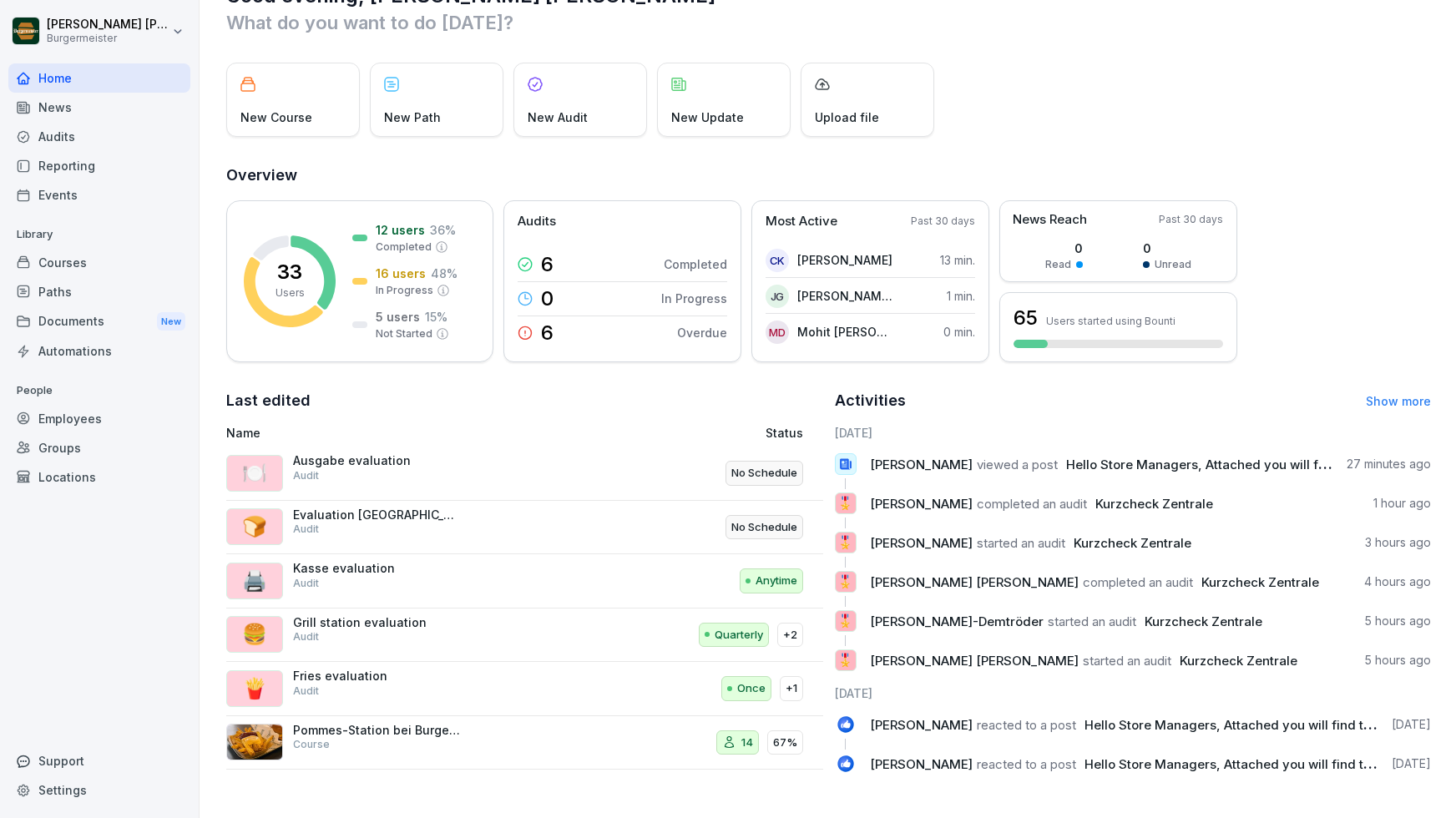
click at [68, 140] on div "Audits" at bounding box center [98, 136] width 182 height 30
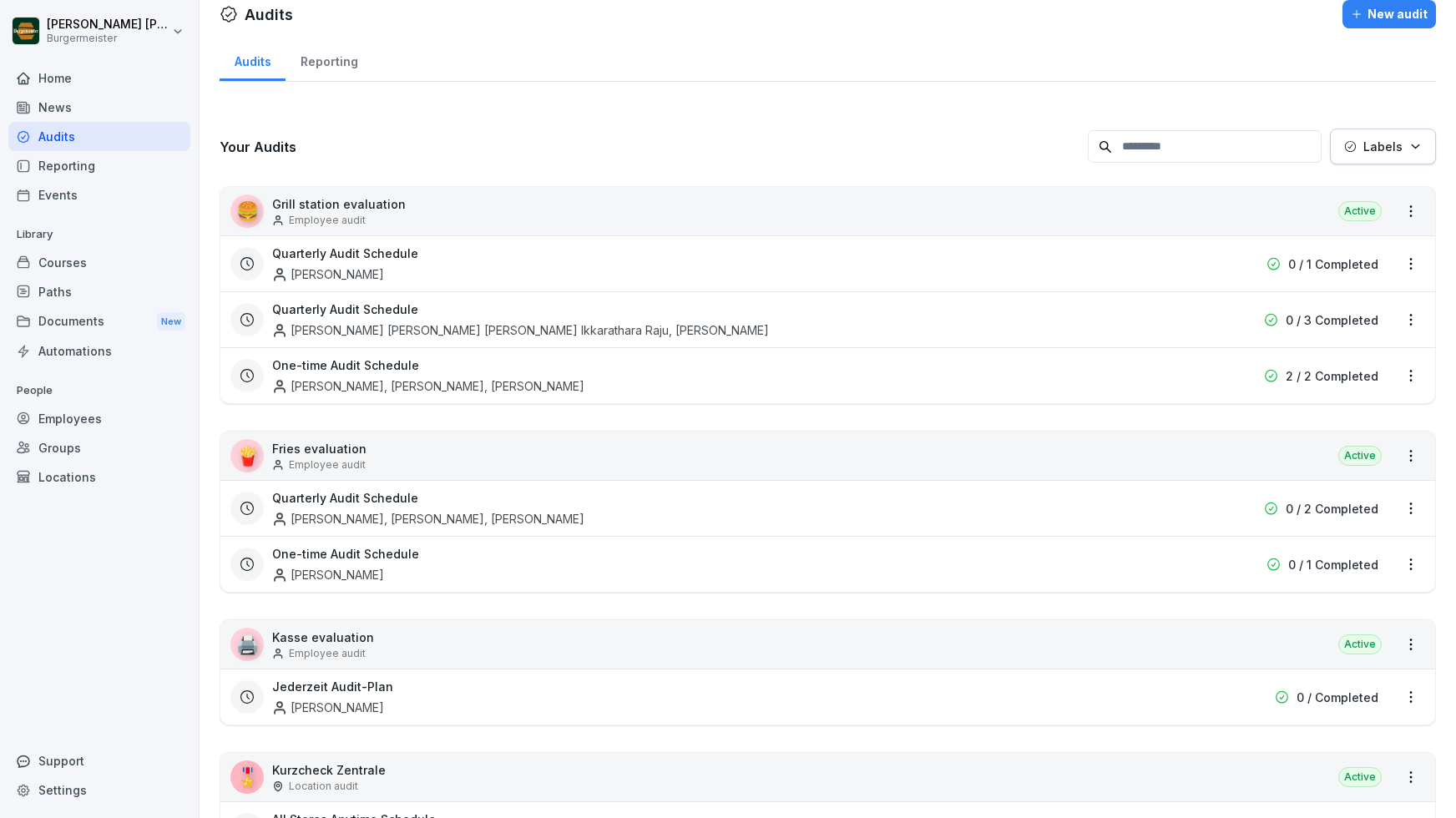
click at [327, 56] on div "Reporting" at bounding box center [329, 60] width 87 height 43
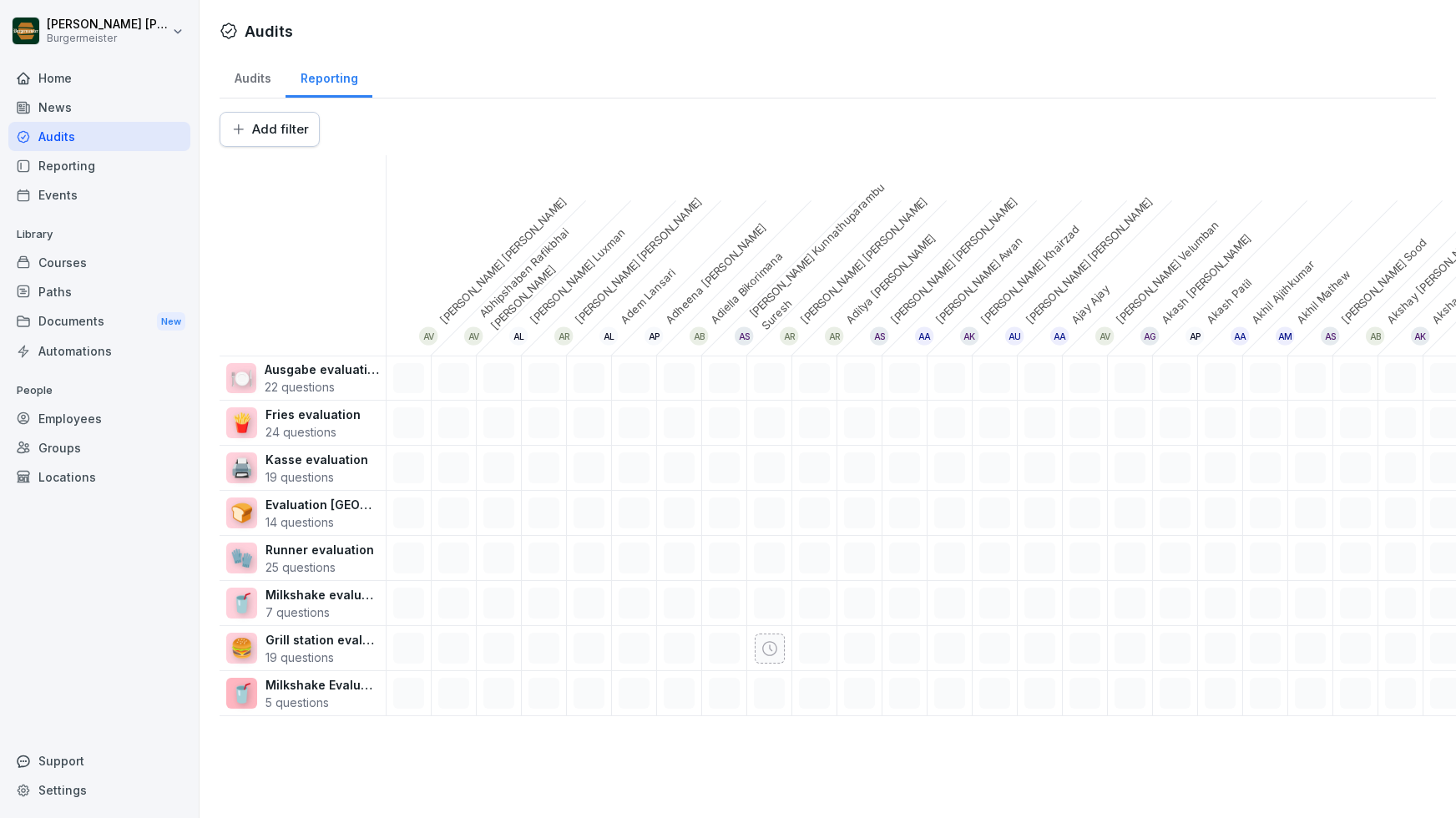
click at [241, 72] on div "Audits" at bounding box center [253, 77] width 66 height 43
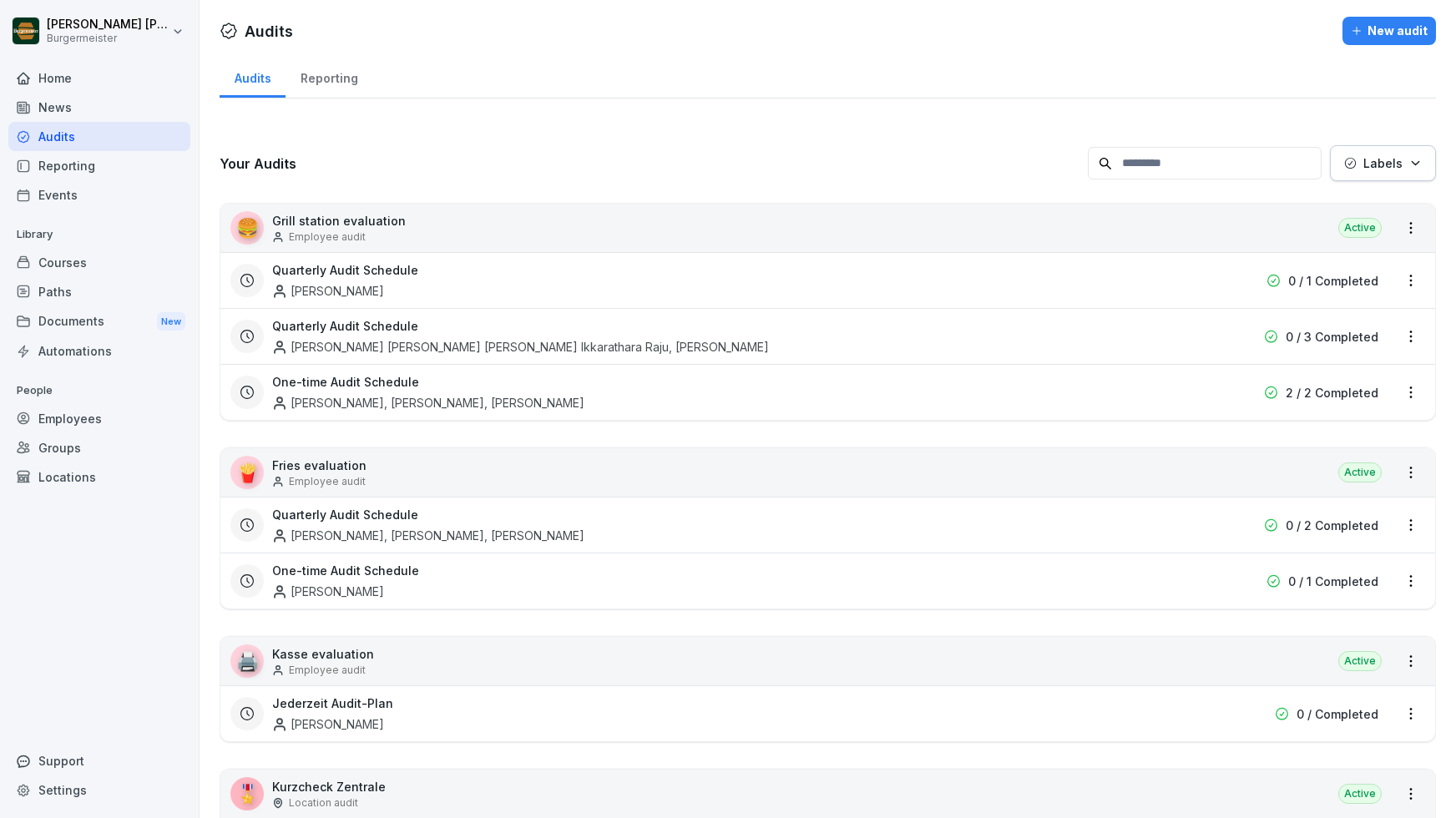
click at [43, 90] on div "Home" at bounding box center [98, 78] width 182 height 30
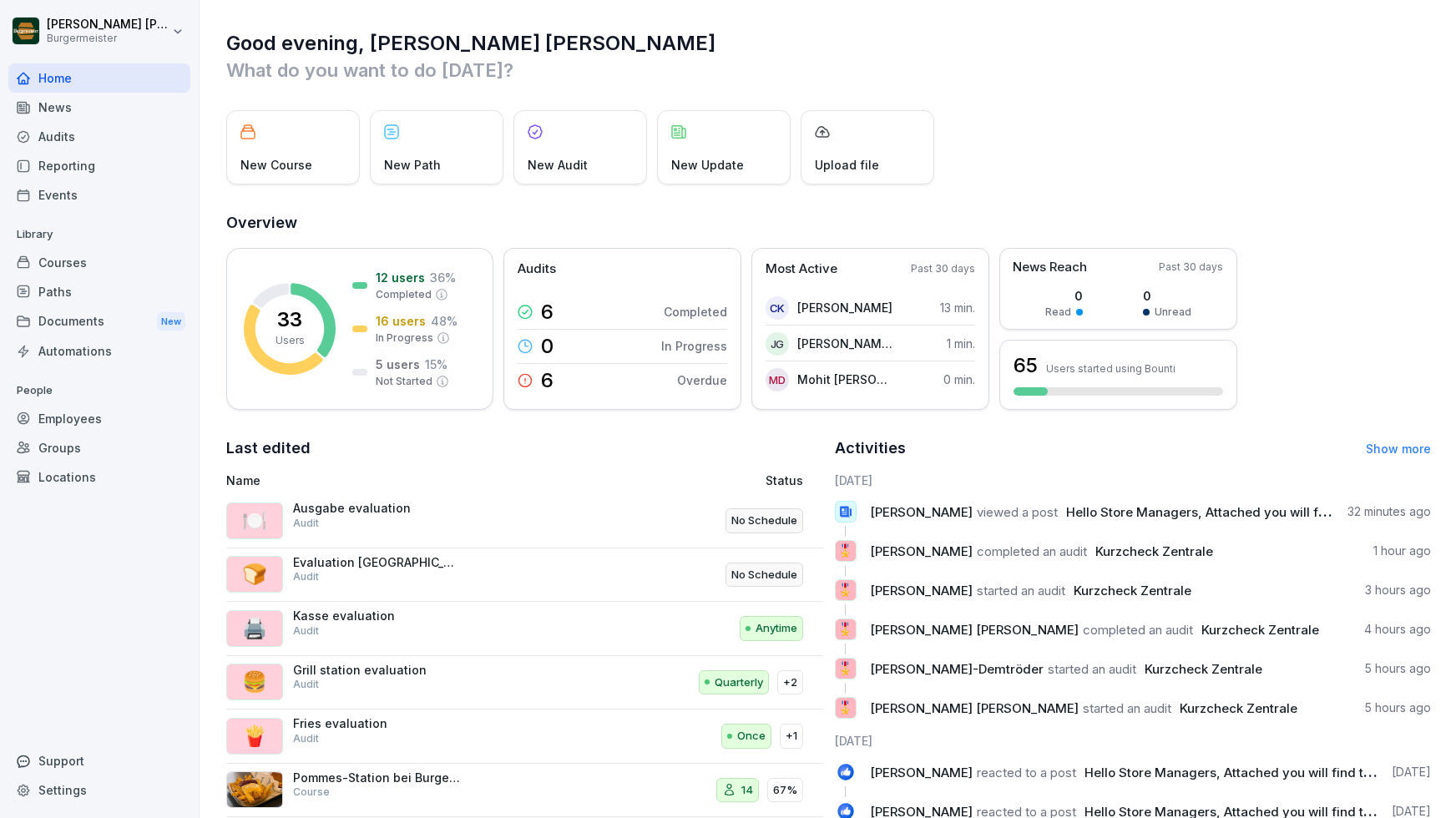
click at [73, 311] on div "Documents New" at bounding box center [98, 321] width 182 height 31
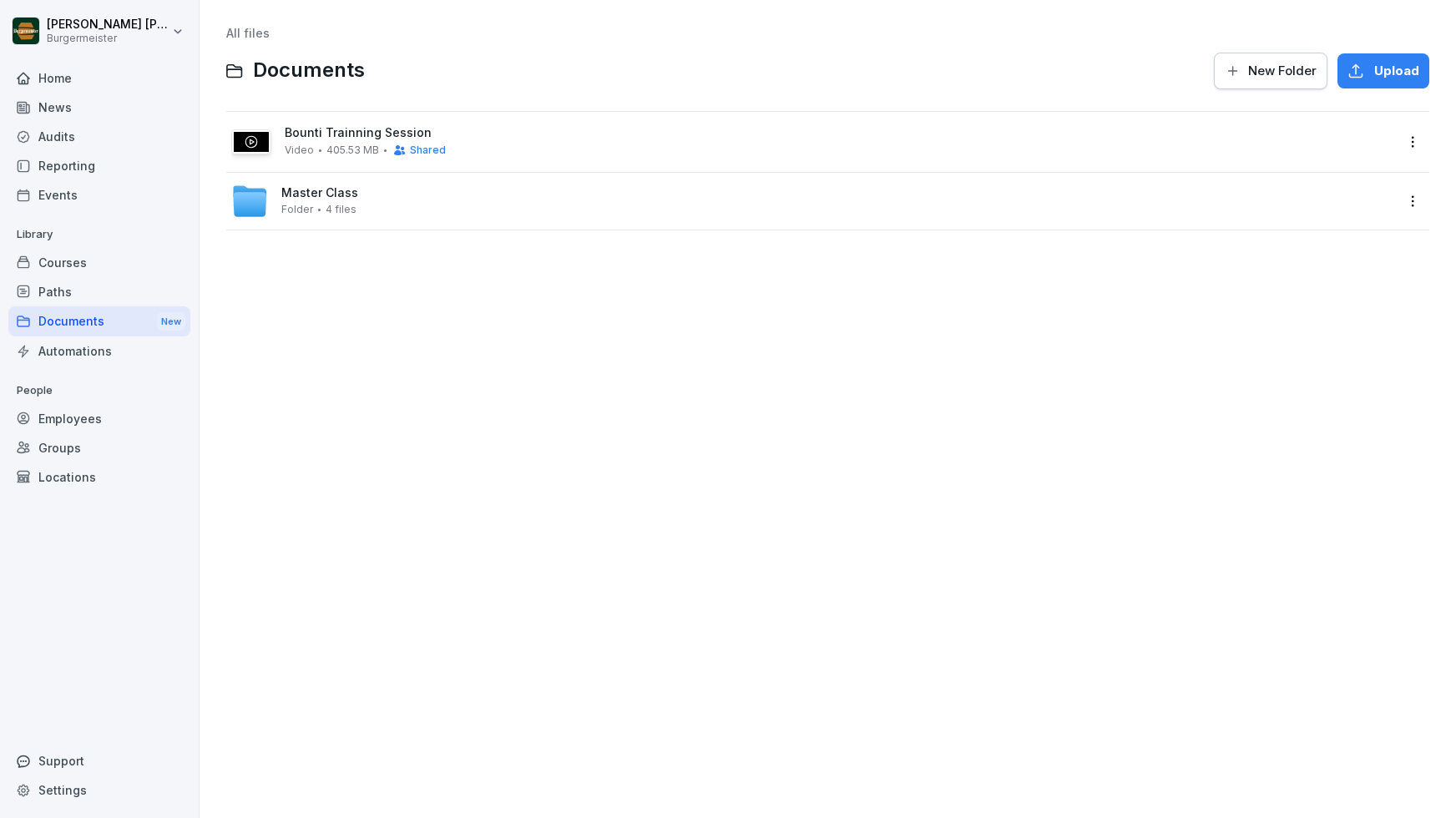
click at [78, 352] on div "Automations" at bounding box center [98, 351] width 182 height 30
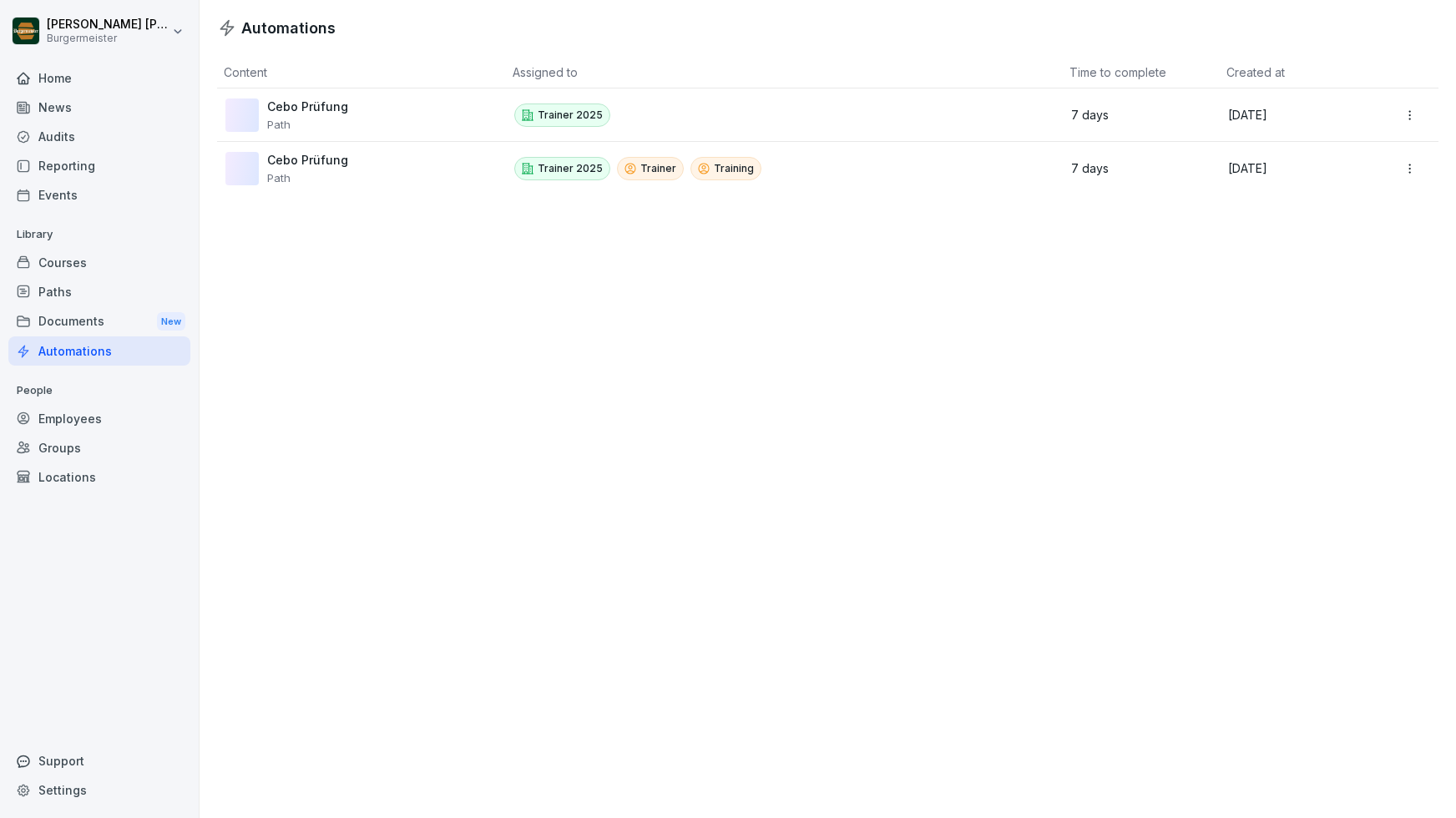
click at [94, 321] on div "Documents New" at bounding box center [98, 321] width 182 height 31
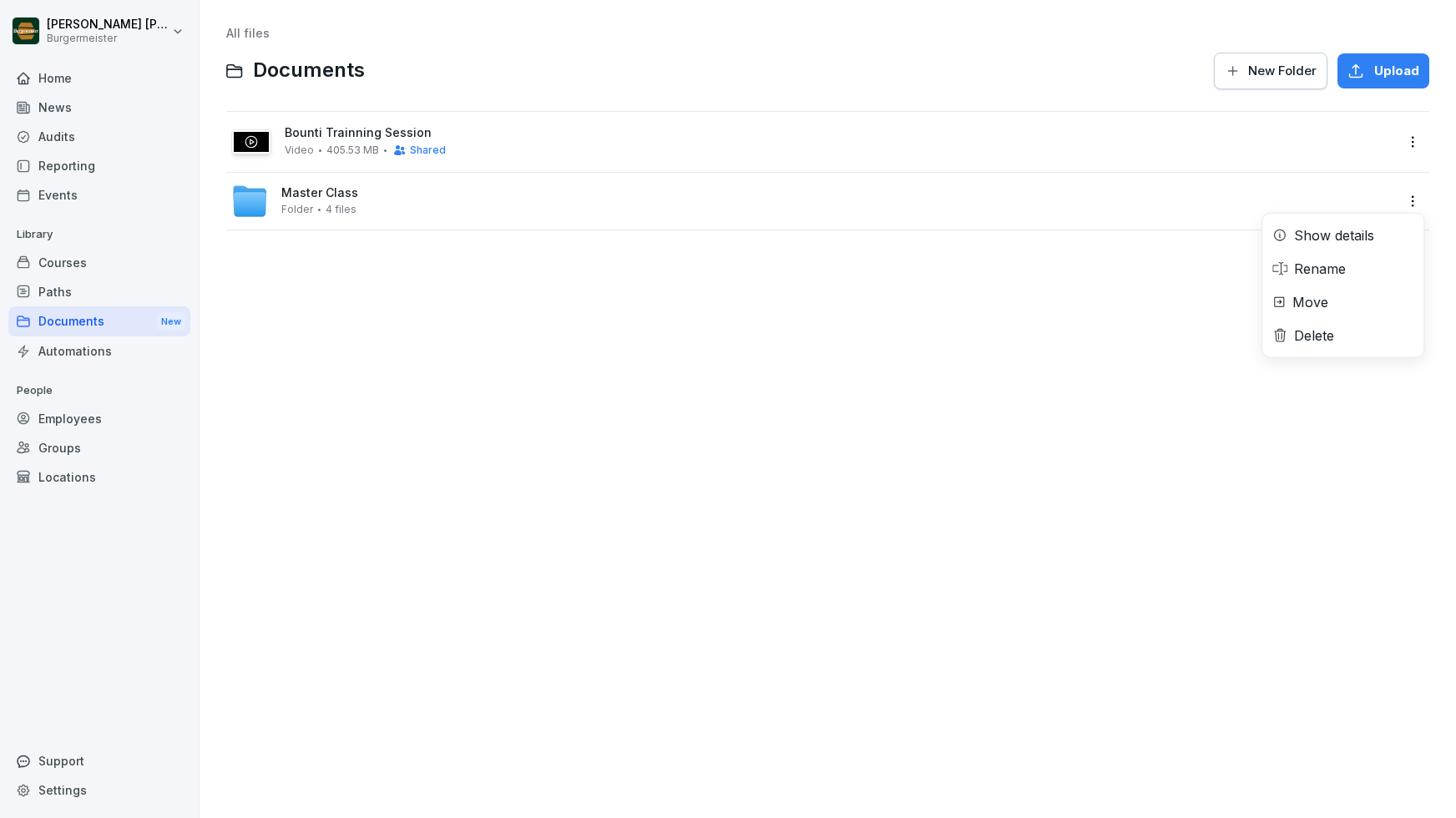
click at [1414, 203] on html "Juan Jose Leonardi Gonzalez Burgermeister Home News Audits Reporting Events Lib…" at bounding box center [728, 409] width 1456 height 818
click at [1334, 239] on div "Show details" at bounding box center [1334, 235] width 81 height 20
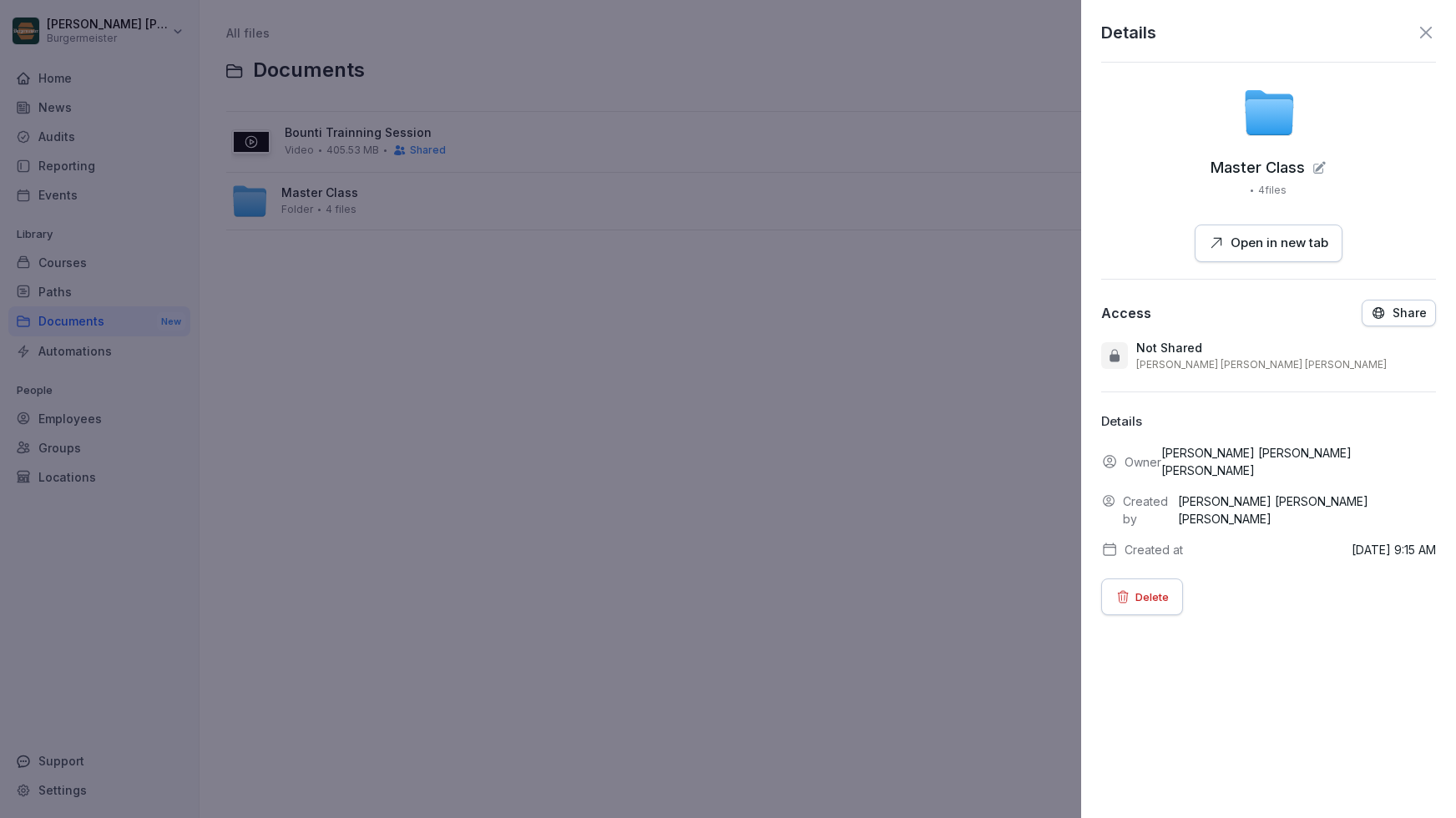
click at [1391, 305] on div "Share" at bounding box center [1399, 312] width 56 height 15
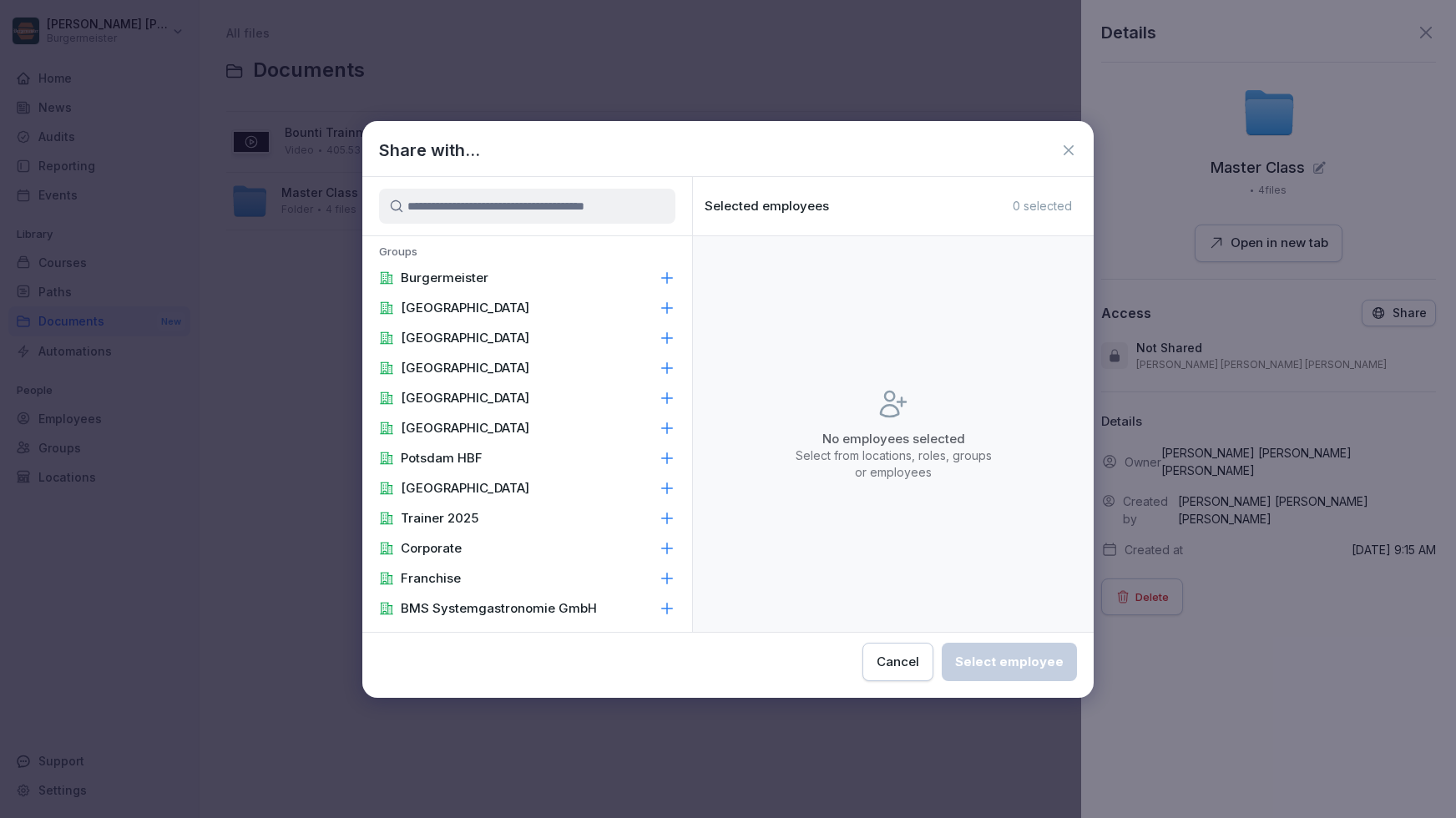
click at [517, 210] on input at bounding box center [527, 206] width 296 height 35
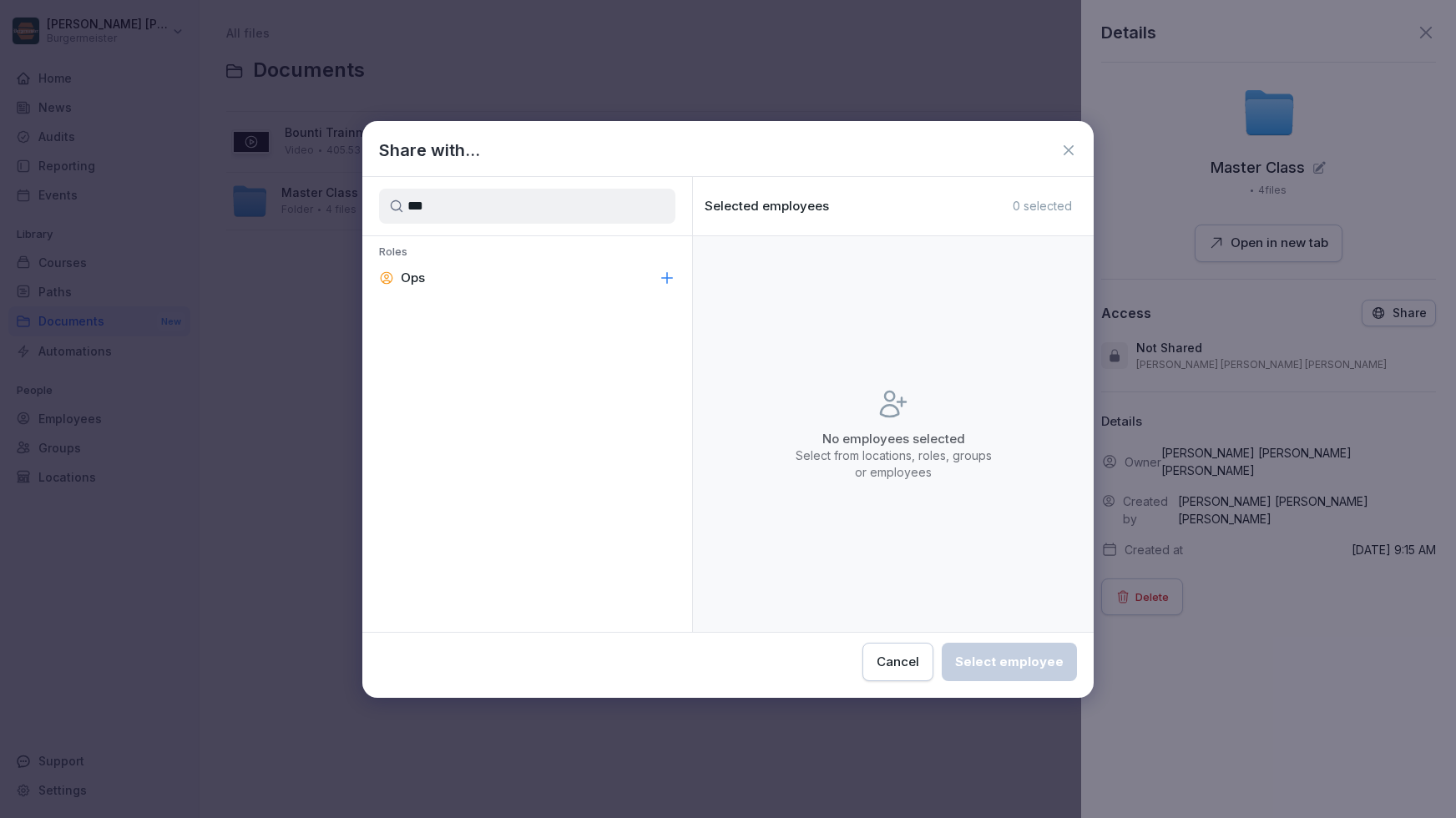
click at [470, 273] on div "Ops" at bounding box center [527, 278] width 330 height 30
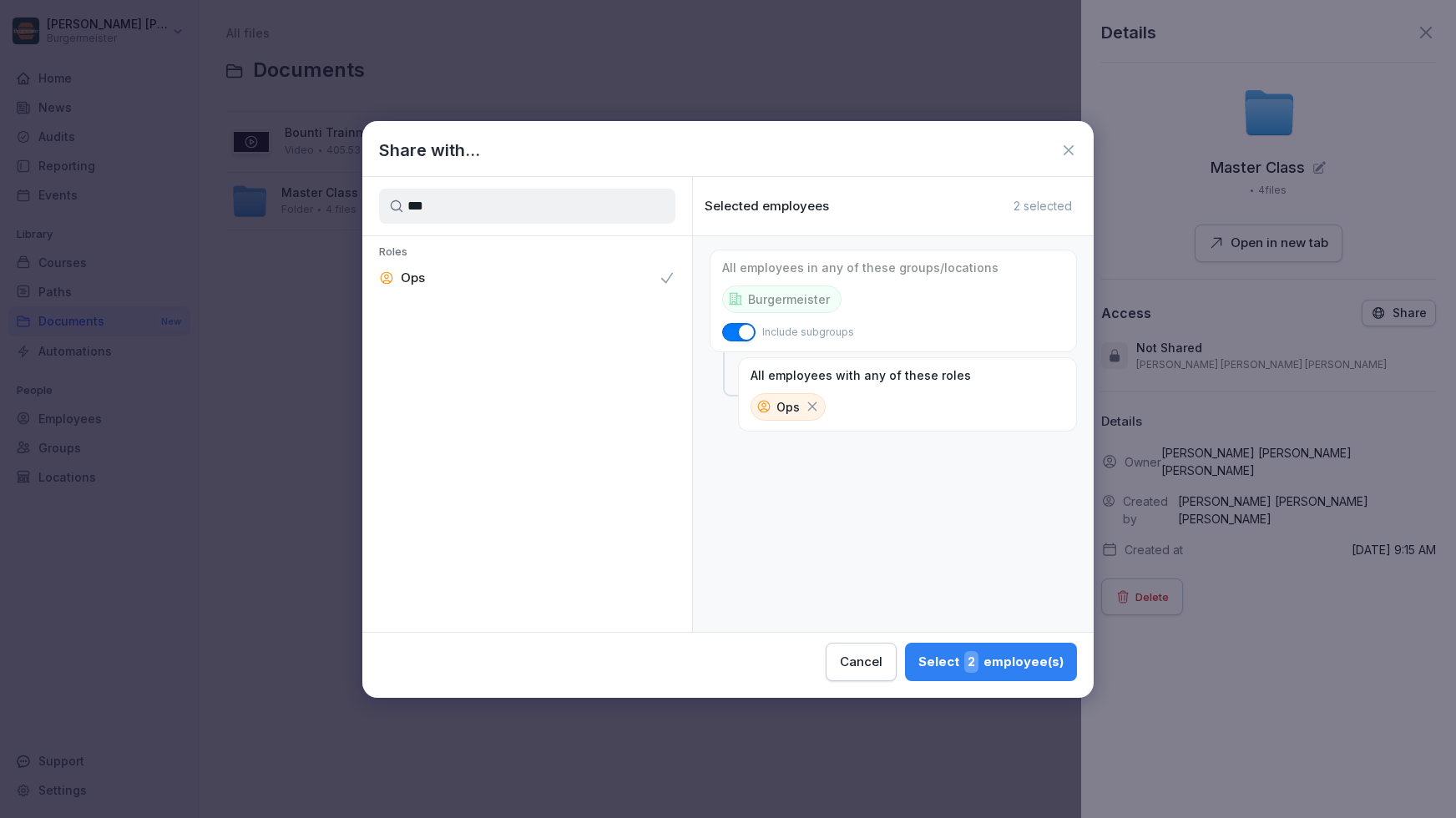
click at [543, 203] on input "***" at bounding box center [527, 206] width 296 height 35
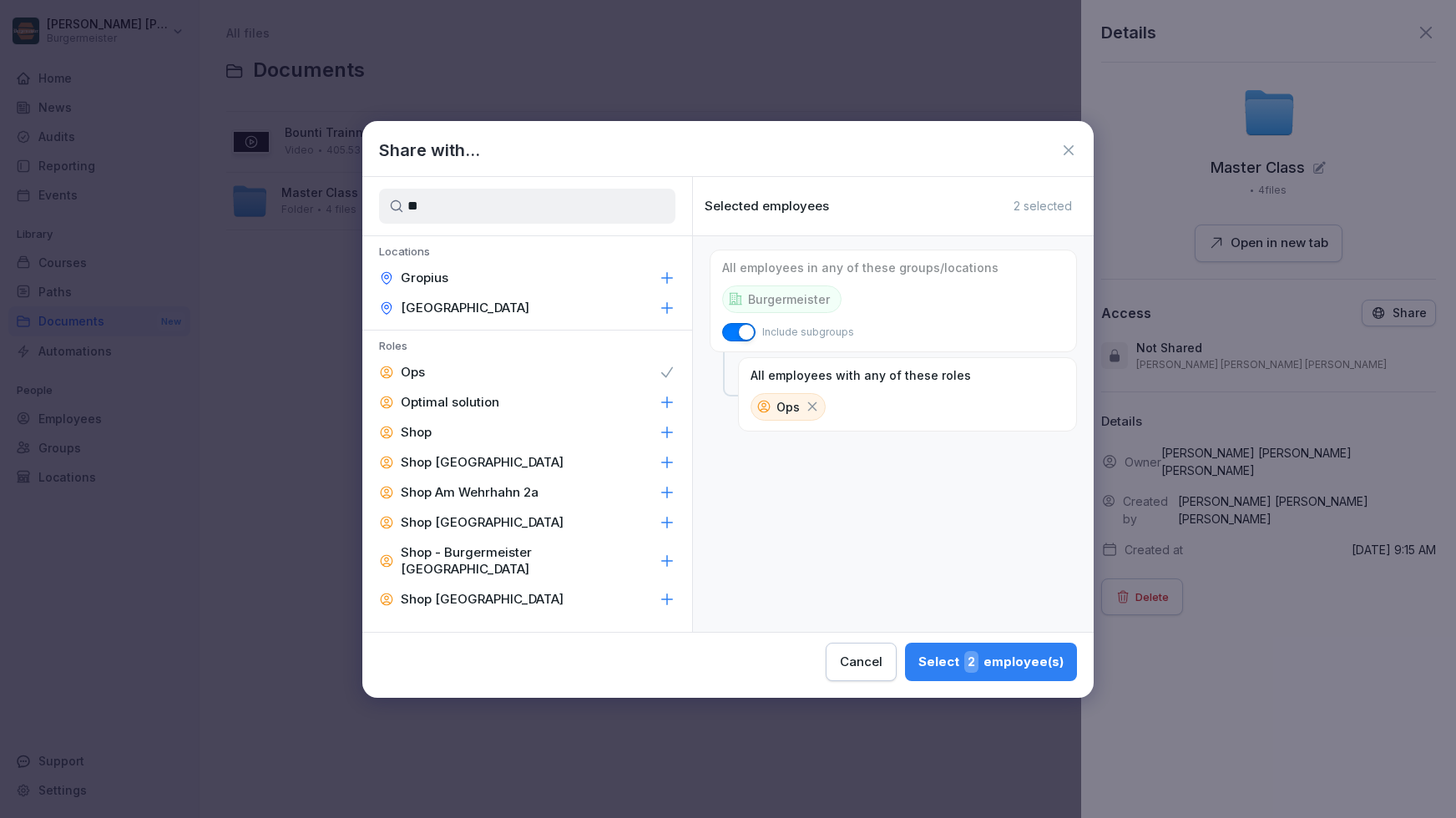
type input "*"
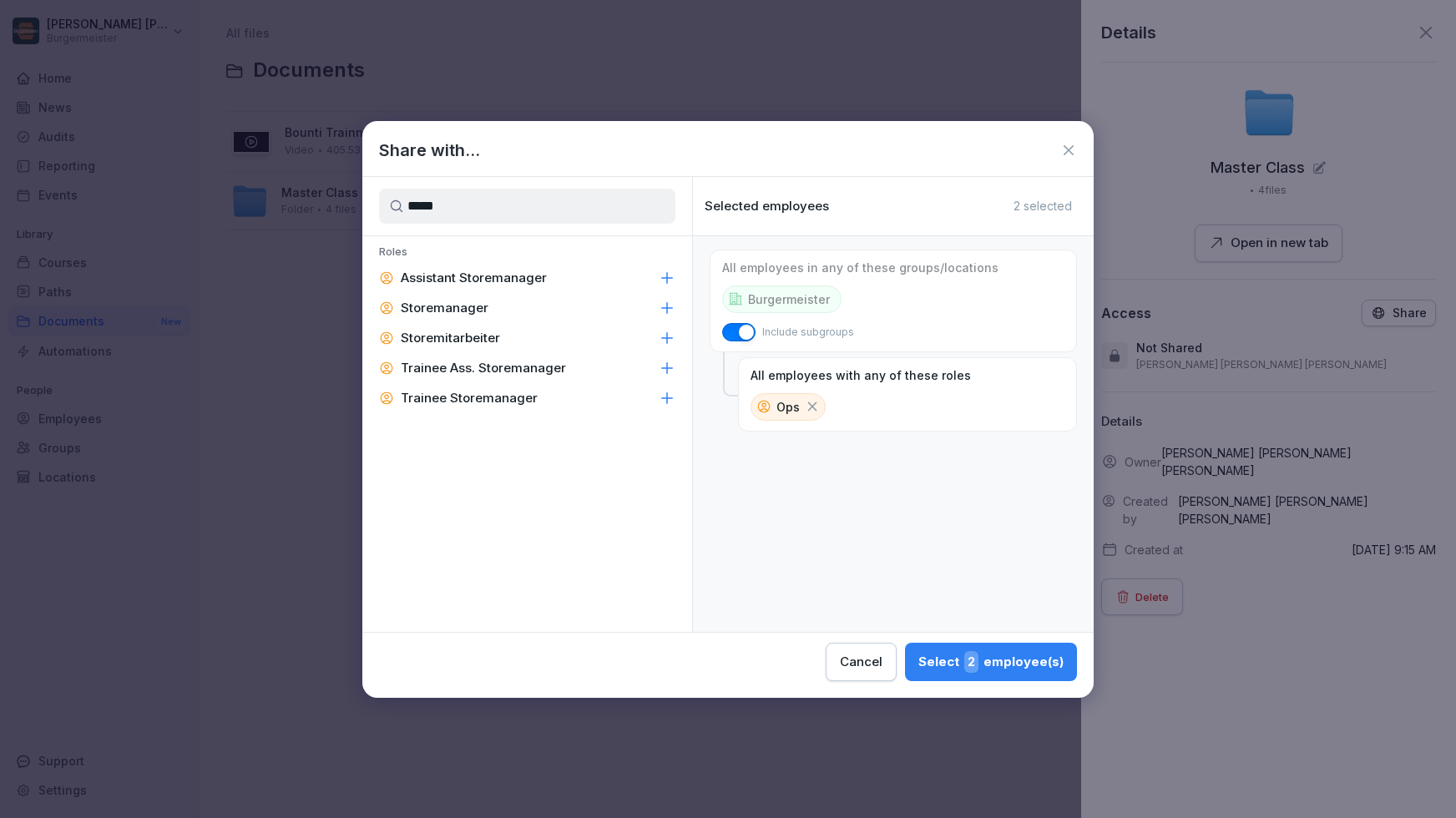
click at [466, 306] on p "Storemanager" at bounding box center [445, 308] width 88 height 17
click at [485, 285] on div "Assistant Storemanager" at bounding box center [527, 278] width 330 height 30
click at [557, 197] on input "*****" at bounding box center [527, 206] width 296 height 35
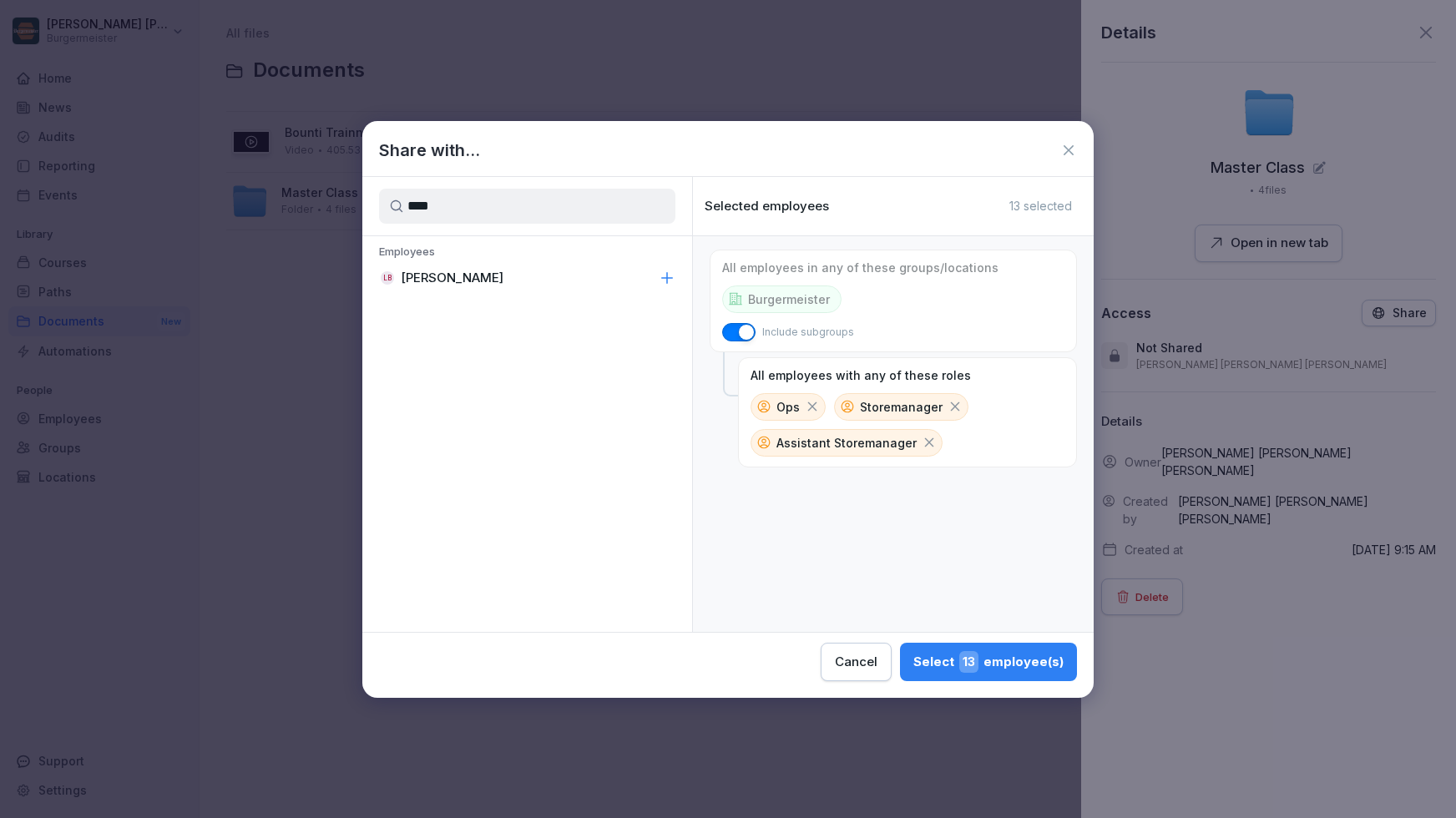
click at [531, 266] on div "LB Leander Brune" at bounding box center [527, 278] width 330 height 30
click at [535, 209] on input "****" at bounding box center [527, 206] width 296 height 35
type input "*"
click at [529, 276] on div "AS Agnieszka Sadlocha" at bounding box center [527, 278] width 330 height 30
click at [540, 210] on input "****" at bounding box center [527, 206] width 296 height 35
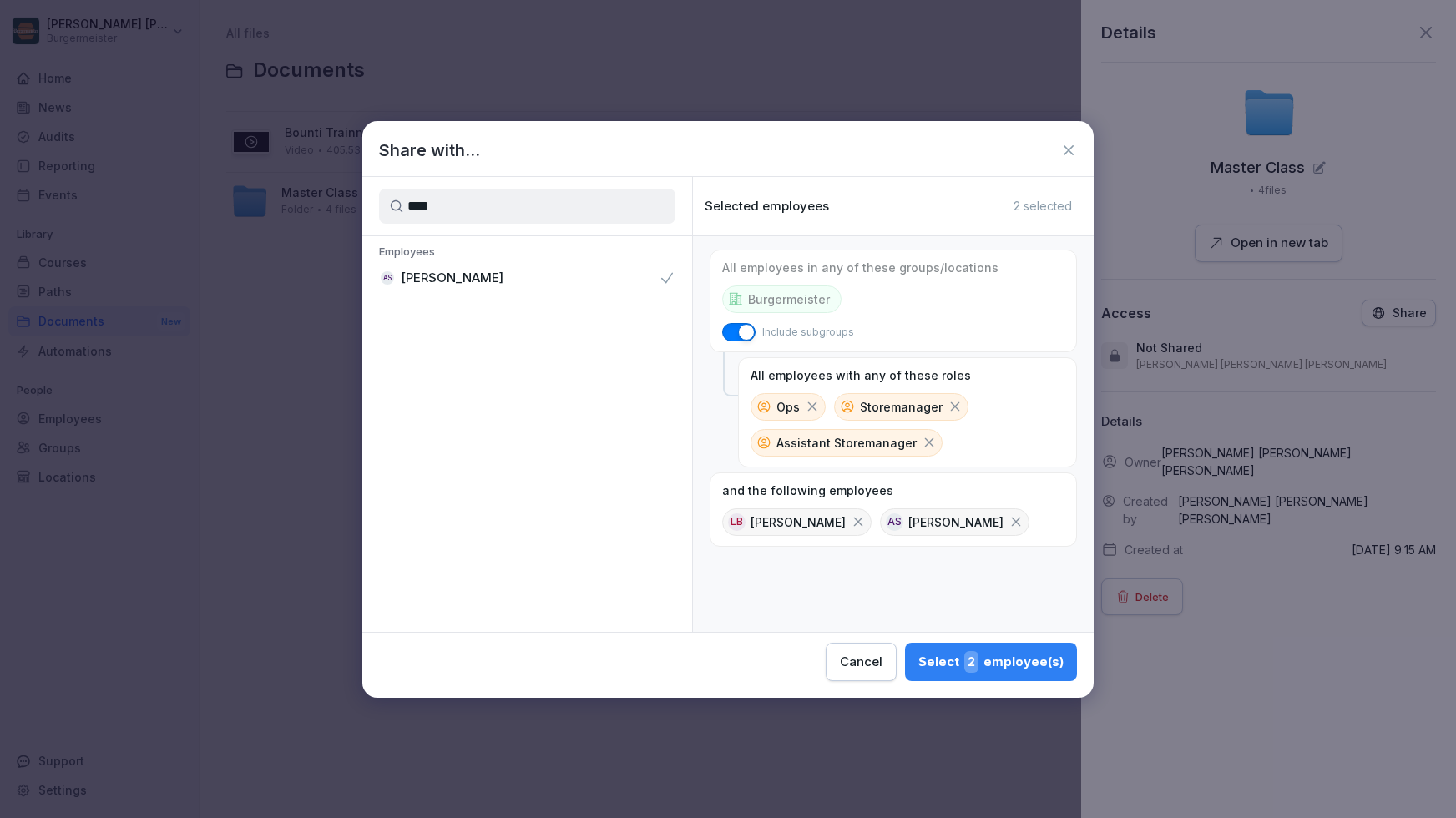
click at [540, 210] on input "****" at bounding box center [527, 206] width 296 height 35
type input "***"
click at [493, 304] on div "RP Raphael Pleger" at bounding box center [527, 308] width 330 height 30
click at [966, 647] on button "Select 3 employee(s)" at bounding box center [991, 661] width 172 height 38
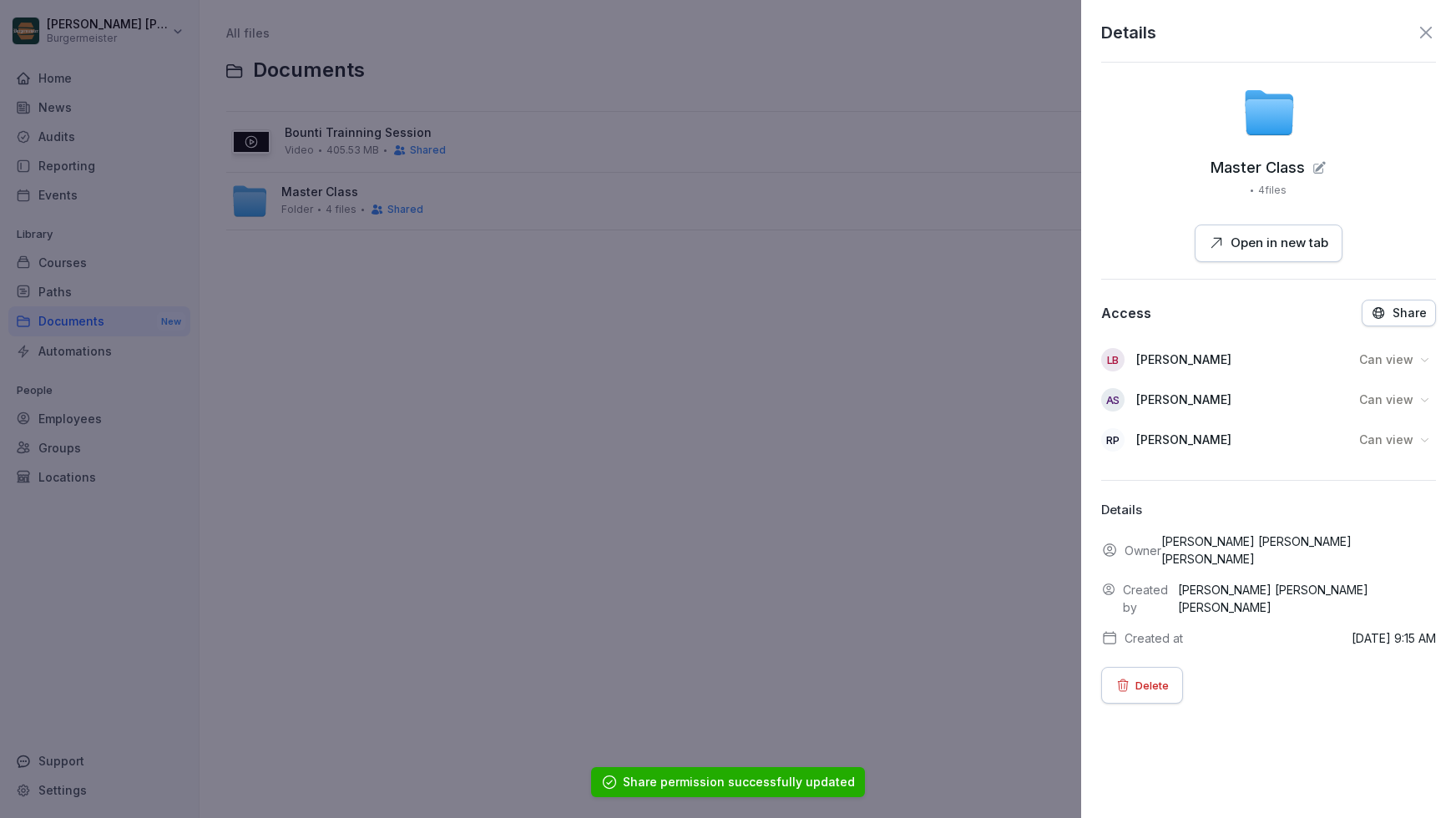
click at [691, 316] on div at bounding box center [728, 409] width 1456 height 818
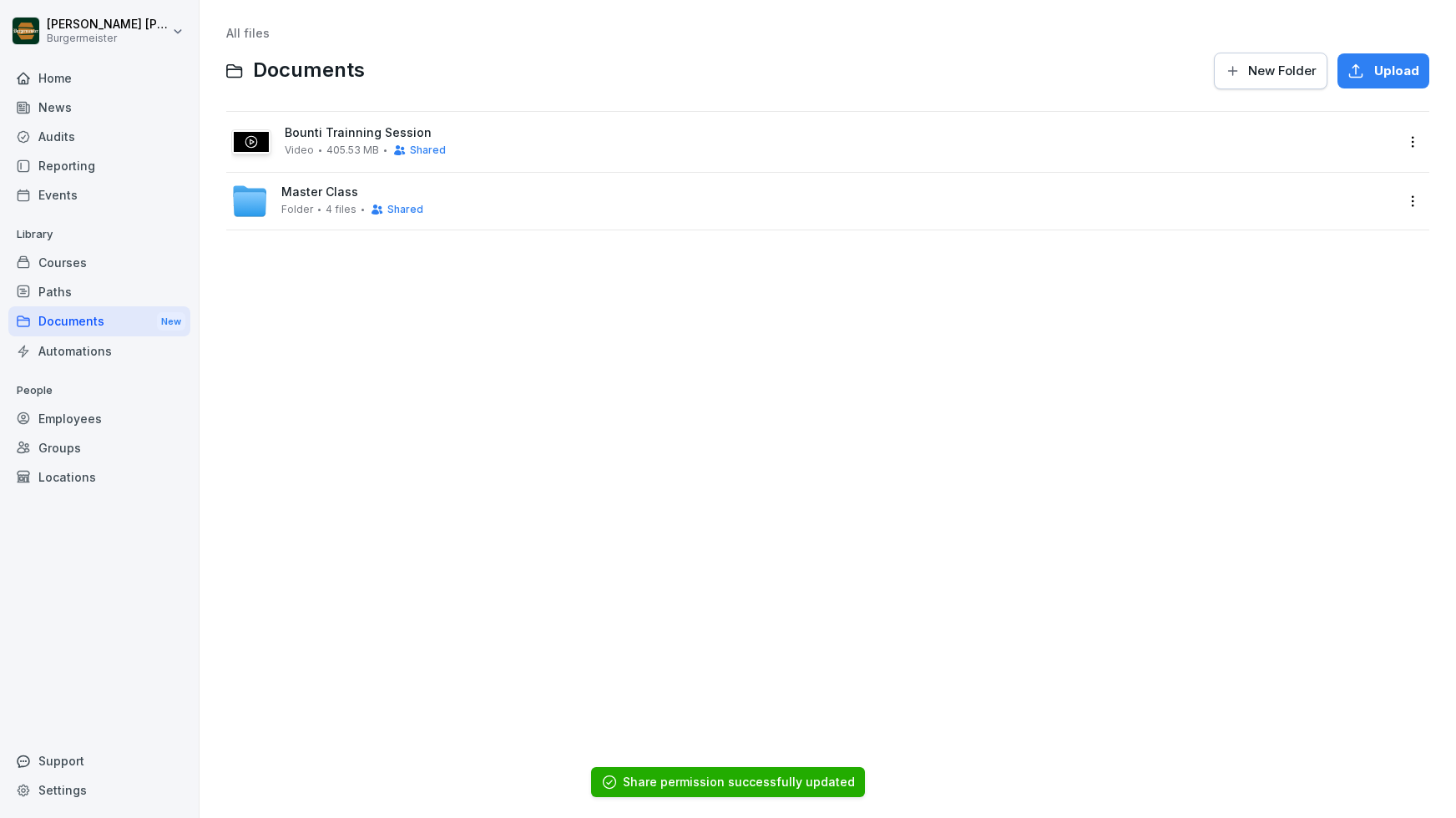
click at [1416, 135] on html "Juan Jose Leonardi Gonzalez Burgermeister Home News Audits Reporting Events Lib…" at bounding box center [728, 409] width 1456 height 818
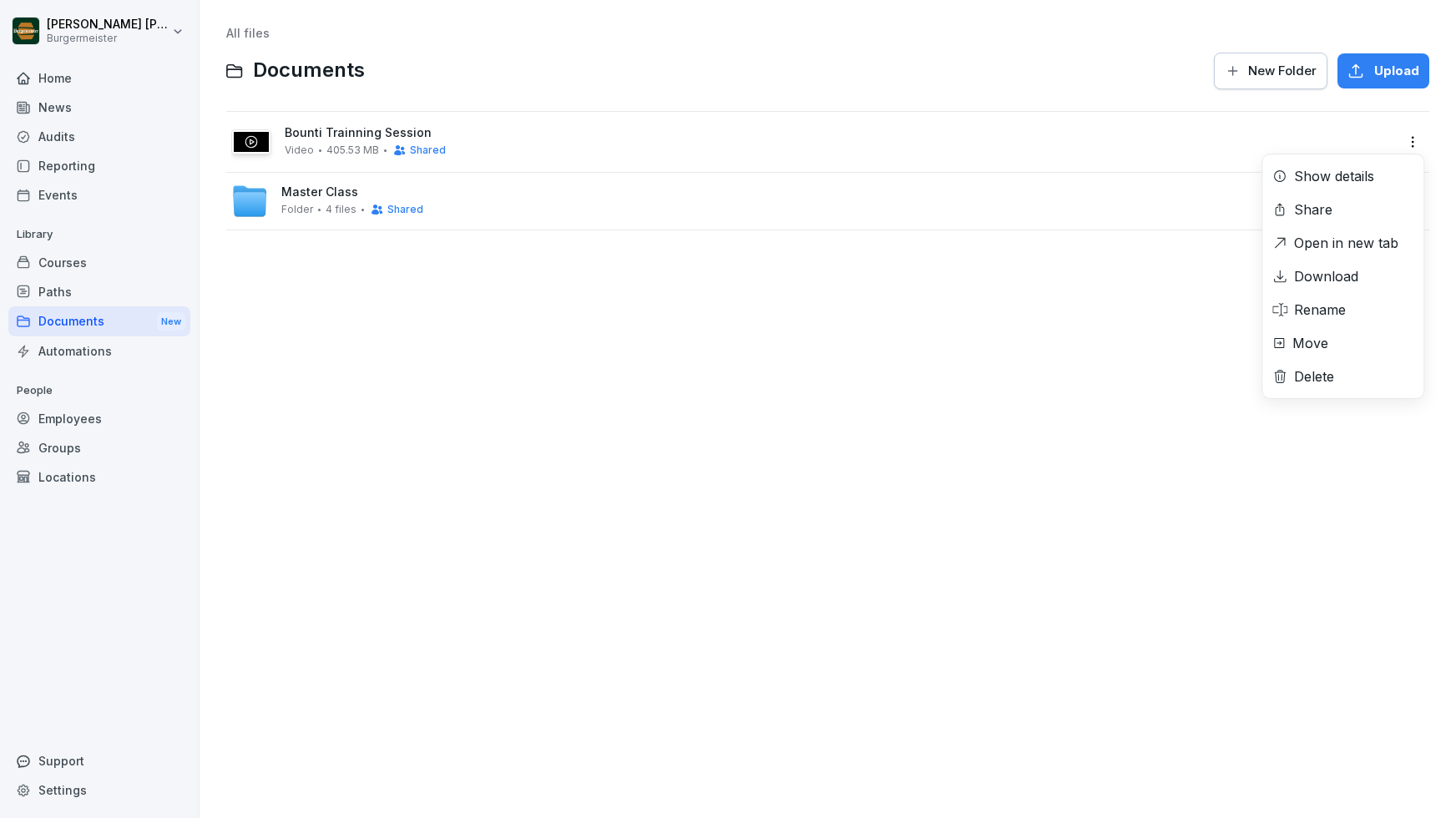
click at [1315, 201] on div "Share" at bounding box center [1313, 209] width 39 height 20
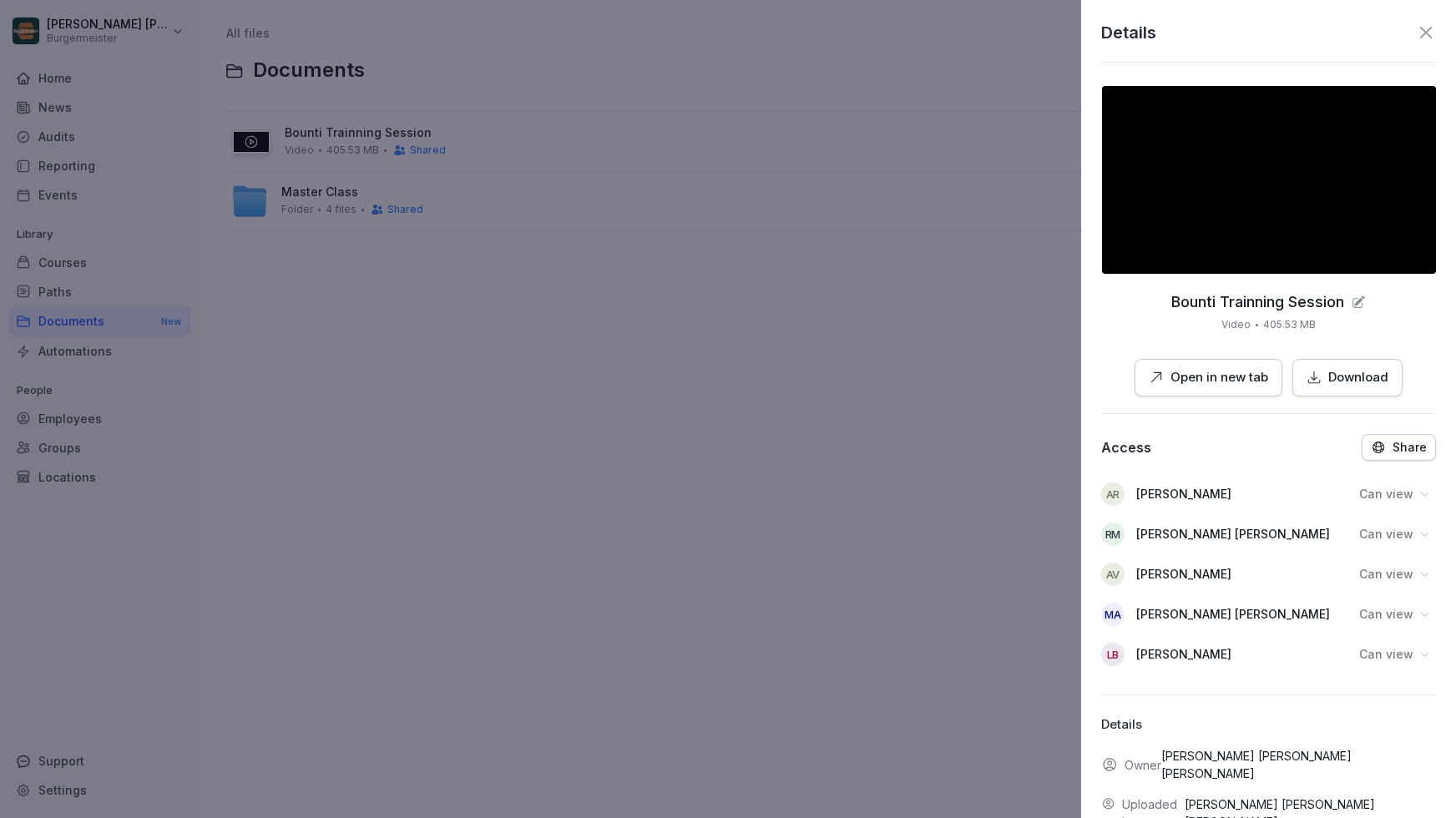
click at [1391, 449] on div "Share" at bounding box center [1399, 447] width 56 height 15
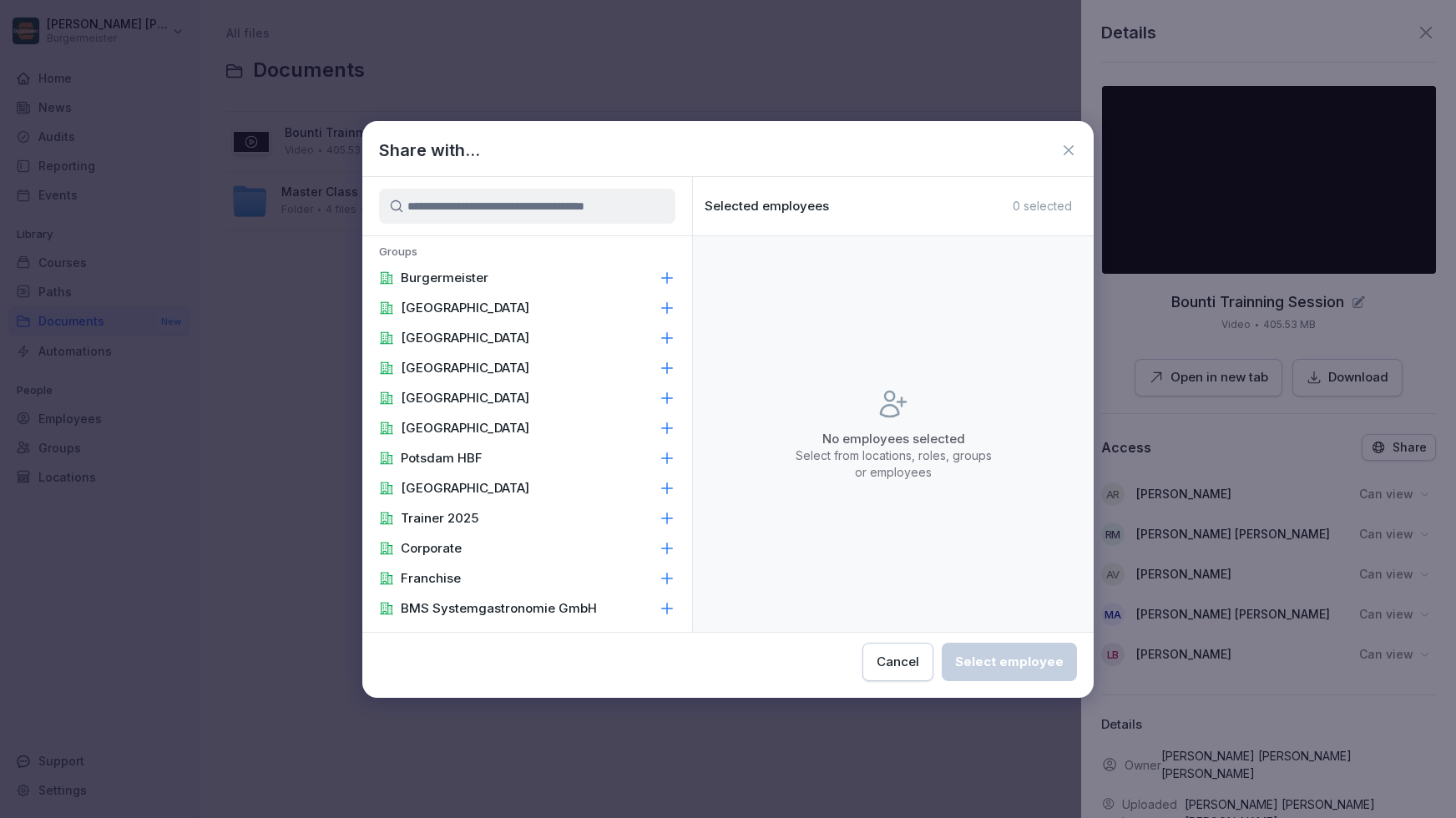
click at [633, 205] on input at bounding box center [527, 206] width 296 height 35
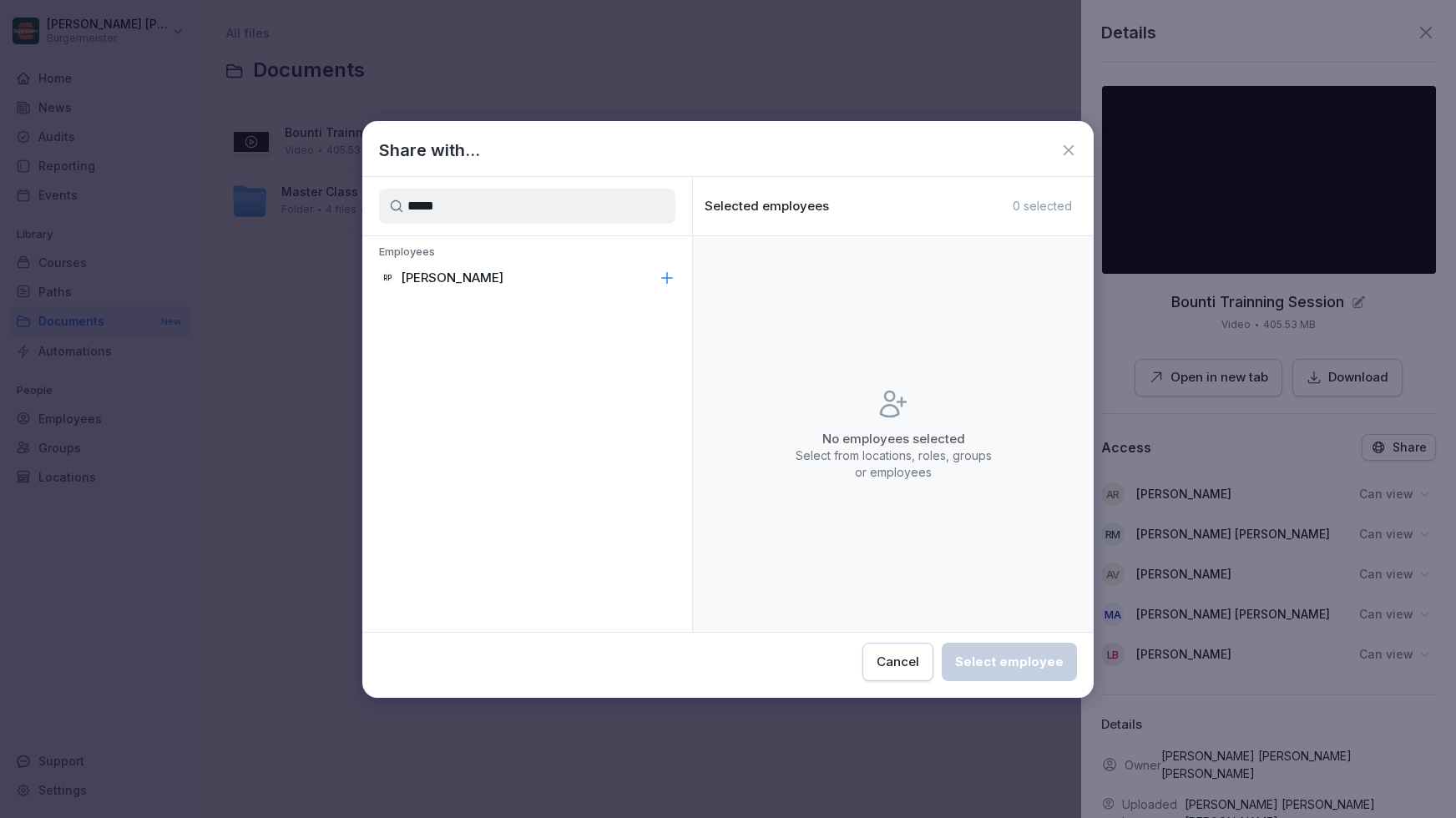
type input "*****"
click at [612, 283] on div "RP Raphael Pleger" at bounding box center [527, 278] width 330 height 30
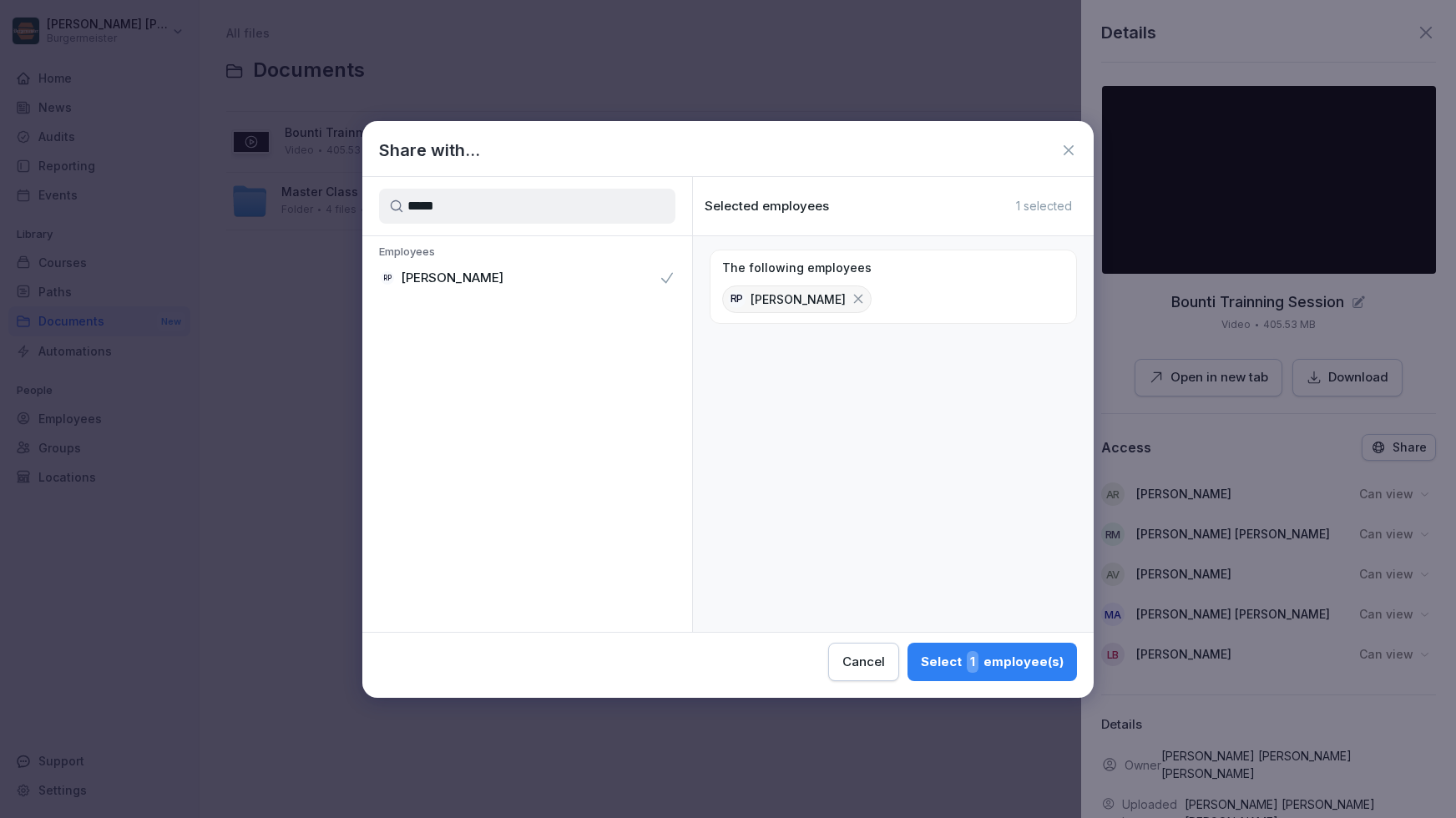
click at [1031, 661] on div "Select 1 employee(s)" at bounding box center [992, 661] width 142 height 21
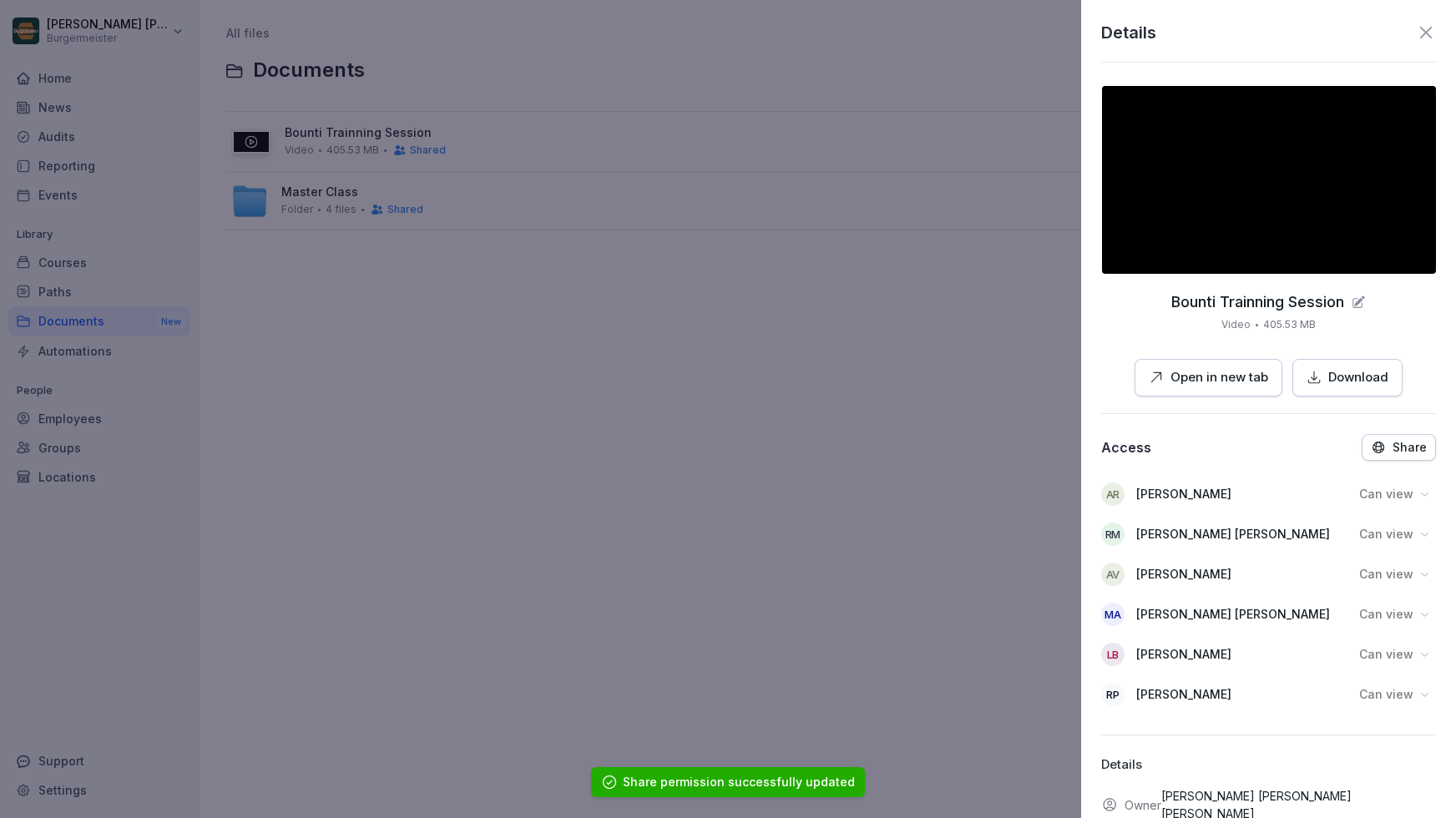
click at [1417, 30] on icon at bounding box center [1426, 32] width 20 height 20
